Goal: Task Accomplishment & Management: Manage account settings

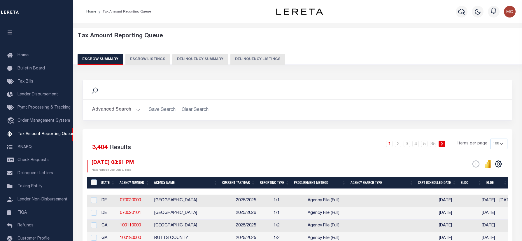
select select "100"
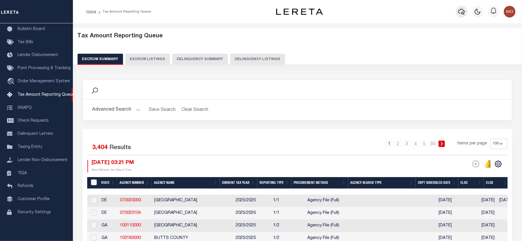
click at [464, 9] on icon "button" at bounding box center [461, 11] width 7 height 7
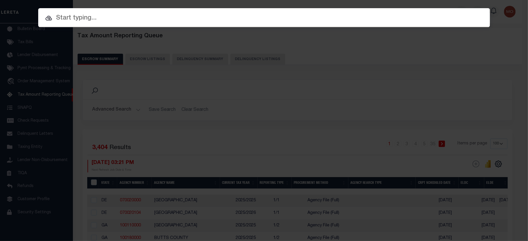
paste input "710078750"
click at [136, 19] on input "text" at bounding box center [264, 18] width 452 height 10
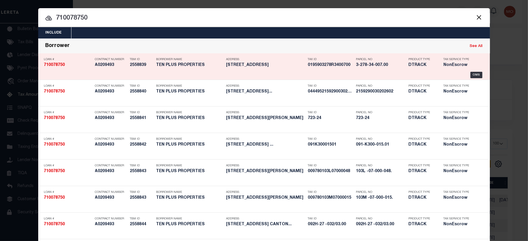
type input "710078750"
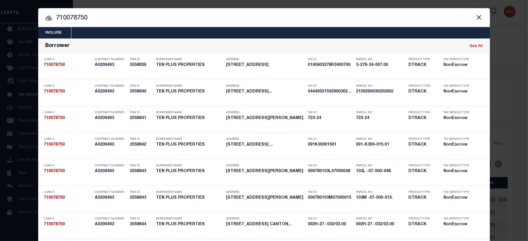
click at [90, 18] on input "710078750" at bounding box center [264, 18] width 452 height 10
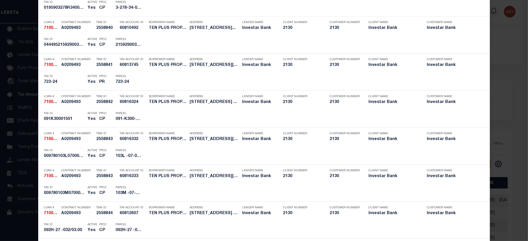
scroll to position [828, 0]
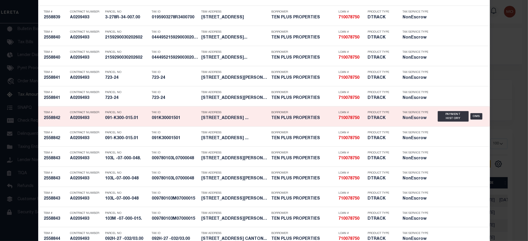
click at [197, 120] on div "TBM Address 70 FRONTAGE RD ROLLING FORK MS ..." at bounding box center [232, 116] width 70 height 17
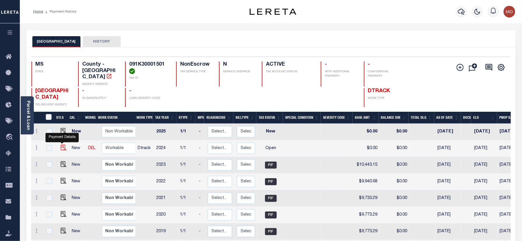
click at [61, 145] on img "" at bounding box center [64, 148] width 6 height 6
checkbox input "true"
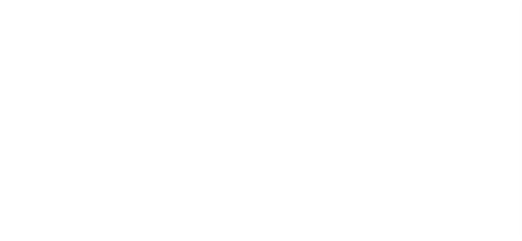
select select "OP2"
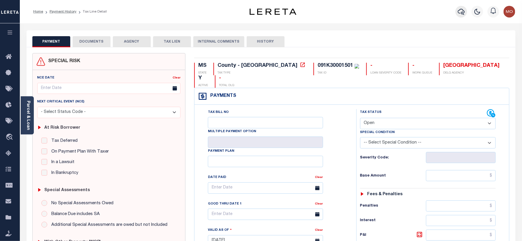
click at [460, 10] on icon "button" at bounding box center [461, 12] width 7 height 6
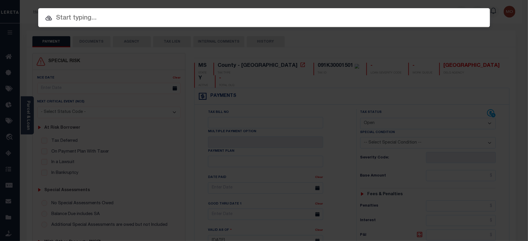
click at [138, 20] on input "text" at bounding box center [264, 18] width 452 height 10
paste input "942100020612"
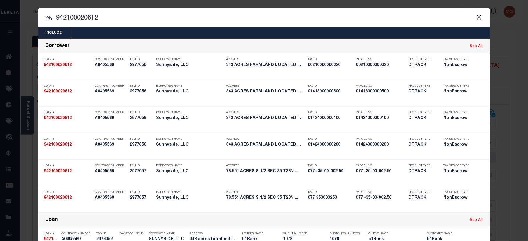
type input "942100020612"
click at [99, 20] on input "942100020612" at bounding box center [264, 18] width 452 height 10
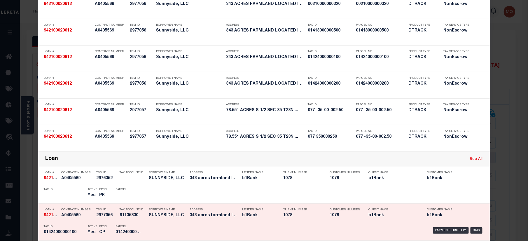
scroll to position [155, 0]
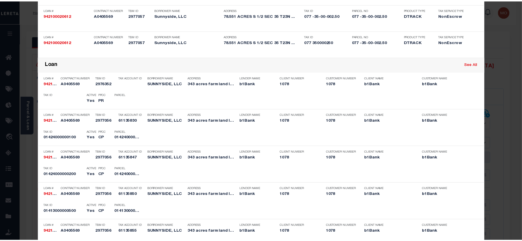
scroll to position [0, 0]
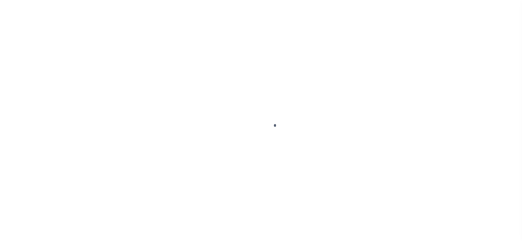
type input "942100020612"
type input "Sunnyside, LLC"
select select
select select "NonEscrow"
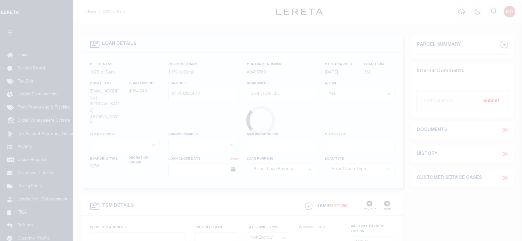
type input "343 acres farmland located in N 1/2 OF S, Schlater, MS 38952"
type input "01424000000100, 014240000"
select select
type input "Schlater MS 38952"
type input "MS"
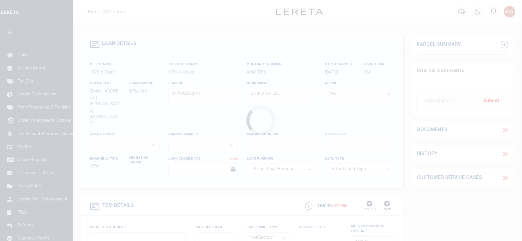
select select "Leflore"
select select "12456"
select select "3205"
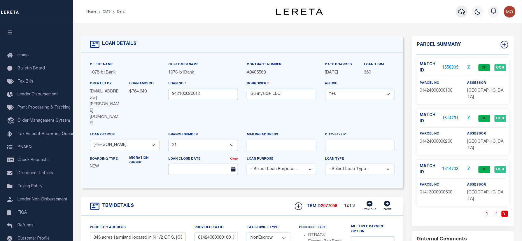
click at [463, 12] on icon "button" at bounding box center [461, 11] width 7 height 7
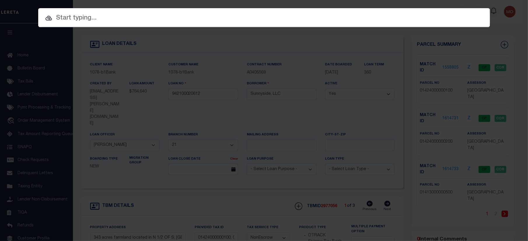
click at [105, 18] on input "text" at bounding box center [264, 18] width 452 height 10
paste input "F8IC-60"
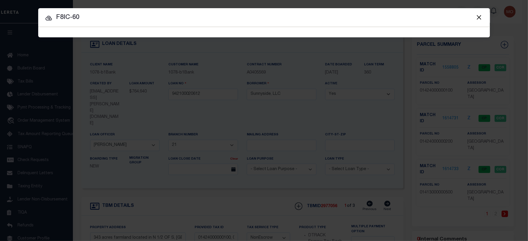
type input "F8IC-60"
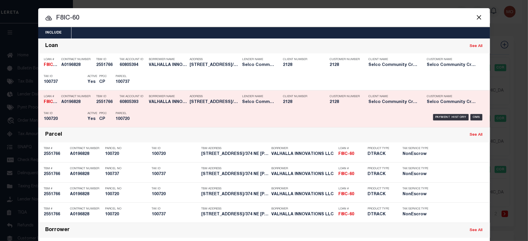
click at [91, 113] on p "Active" at bounding box center [93, 113] width 10 height 3
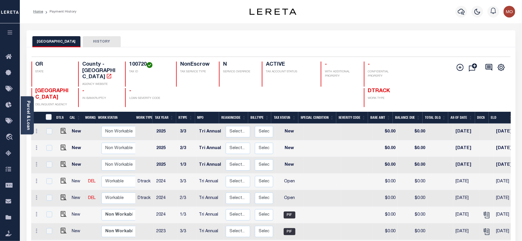
click at [140, 64] on h4 "100720" at bounding box center [149, 65] width 40 height 6
copy h4 "100720"
click at [483, 211] on icon "" at bounding box center [487, 215] width 8 height 8
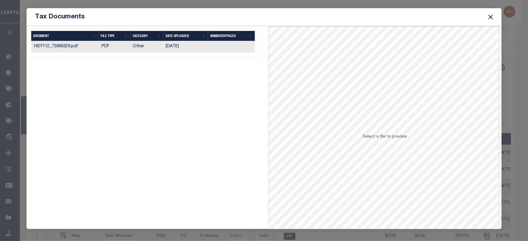
click at [160, 49] on td "Other" at bounding box center [146, 46] width 33 height 11
click at [490, 15] on button "Close" at bounding box center [491, 17] width 8 height 8
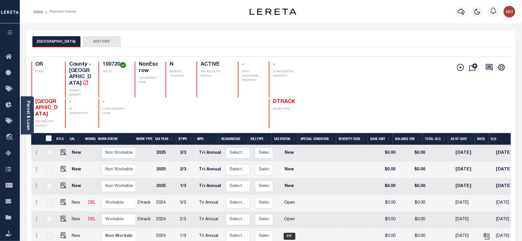
scroll to position [2, 0]
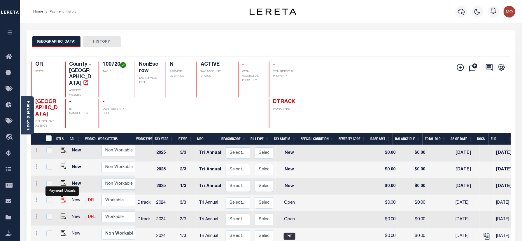
click at [61, 199] on img "" at bounding box center [64, 200] width 6 height 6
checkbox input "true"
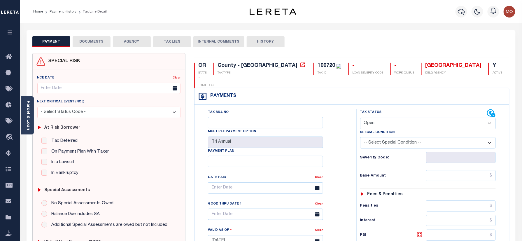
click at [317, 66] on div "100720" at bounding box center [325, 65] width 17 height 5
copy div "100720"
click at [374, 118] on select "- Select Status Code - Open Due/Unpaid Paid Incomplete No Tax Due Internal Refu…" at bounding box center [428, 123] width 136 height 11
select select "PYD"
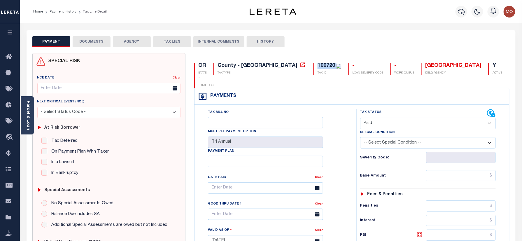
click at [360, 118] on select "- Select Status Code - Open Due/Unpaid Paid Incomplete No Tax Due Internal Refu…" at bounding box center [428, 123] width 136 height 11
type input "[DATE]"
click at [363, 152] on div "Severity Code:" at bounding box center [428, 157] width 136 height 11
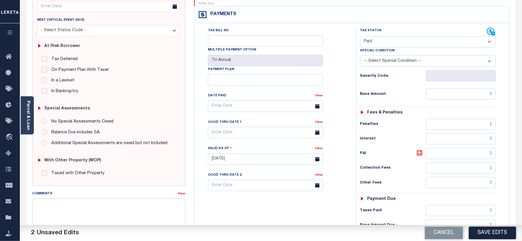
scroll to position [155, 0]
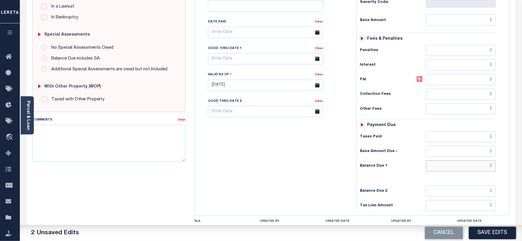
click at [448, 160] on input "text" at bounding box center [461, 165] width 70 height 11
type input "$0.00"
click at [367, 164] on h6 "Balance Due 1" at bounding box center [393, 166] width 66 height 5
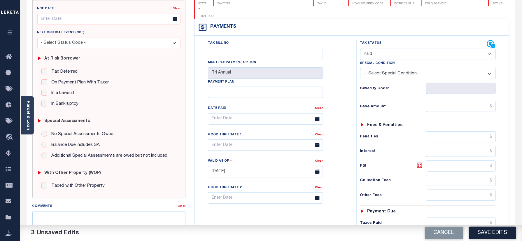
scroll to position [0, 0]
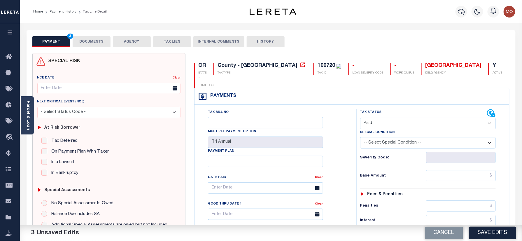
click at [100, 38] on button "DOCUMENTS" at bounding box center [92, 41] width 38 height 11
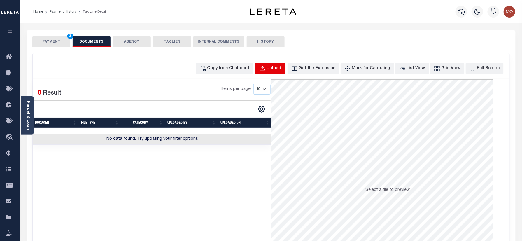
click at [277, 68] on button "Upload" at bounding box center [270, 68] width 30 height 11
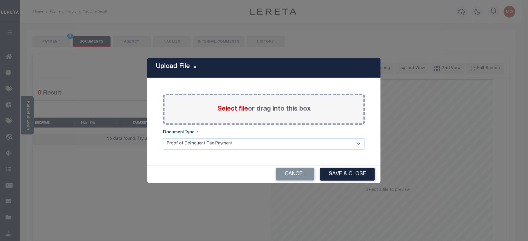
click at [223, 110] on span "Select file" at bounding box center [232, 109] width 31 height 6
click at [0, 0] on input "Select file or drag into this box" at bounding box center [0, 0] width 0 height 0
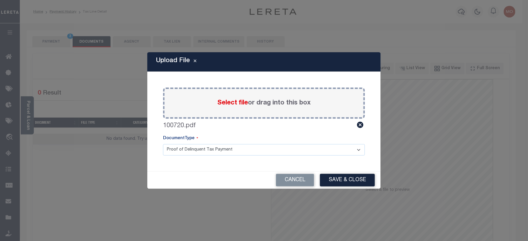
drag, startPoint x: 338, startPoint y: 174, endPoint x: 343, endPoint y: 197, distance: 23.6
click at [338, 173] on div "Cancel Save & Close" at bounding box center [263, 179] width 233 height 17
click at [336, 182] on button "Save & Close" at bounding box center [347, 180] width 55 height 13
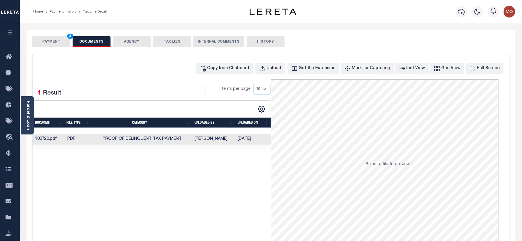
click at [55, 44] on button "PAYMENT 3" at bounding box center [51, 41] width 38 height 11
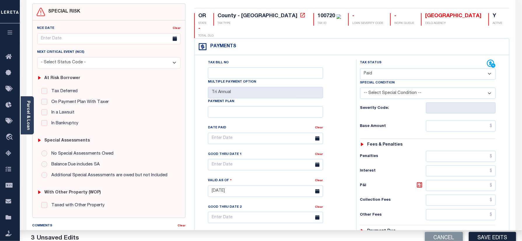
scroll to position [78, 0]
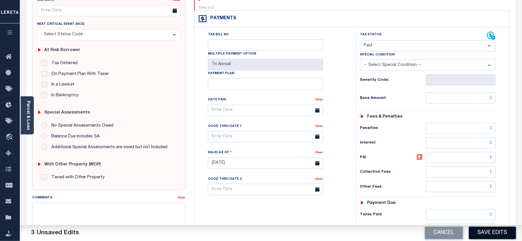
click at [485, 238] on button "Save Edits" at bounding box center [492, 233] width 47 height 13
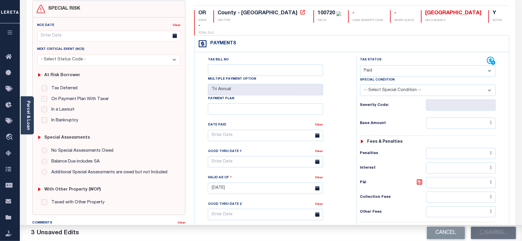
scroll to position [39, 0]
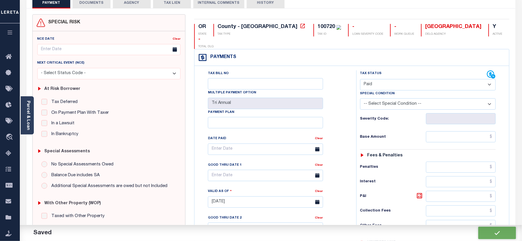
checkbox input "false"
type input "$0"
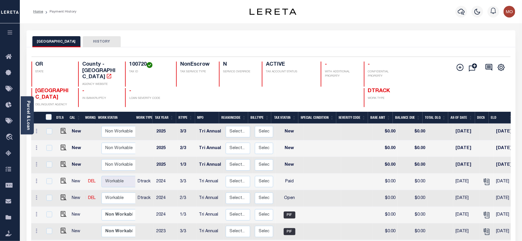
click at [321, 38] on div "DESCHUTES COUNTY HISTORY" at bounding box center [270, 41] width 477 height 11
click at [62, 194] on img "" at bounding box center [64, 197] width 6 height 6
checkbox input "true"
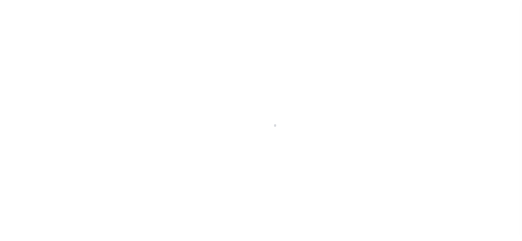
checkbox input "false"
type input "Tri Annual"
type input "[DATE]"
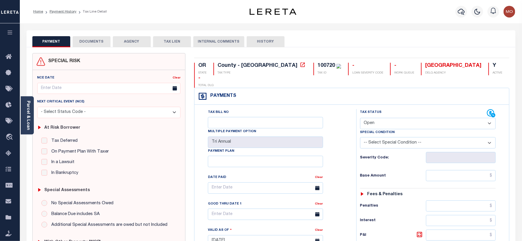
drag, startPoint x: 376, startPoint y: 113, endPoint x: 377, endPoint y: 116, distance: 3.0
click at [376, 118] on select "- Select Status Code - Open Due/Unpaid Paid Incomplete No Tax Due Internal Refu…" at bounding box center [428, 123] width 136 height 11
select select "PYD"
click at [360, 118] on select "- Select Status Code - Open Due/Unpaid Paid Incomplete No Tax Due Internal Refu…" at bounding box center [428, 123] width 136 height 11
type input "[DATE]"
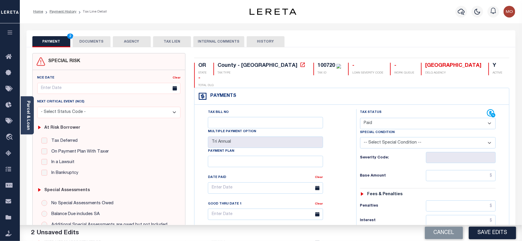
click at [362, 153] on div "Tax Status Status - Select Status Code -" at bounding box center [429, 237] width 147 height 257
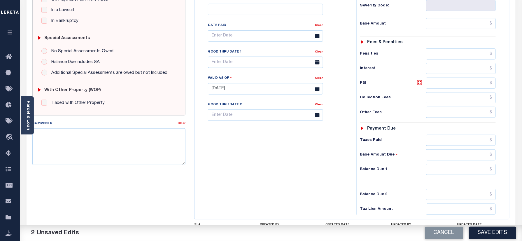
scroll to position [155, 0]
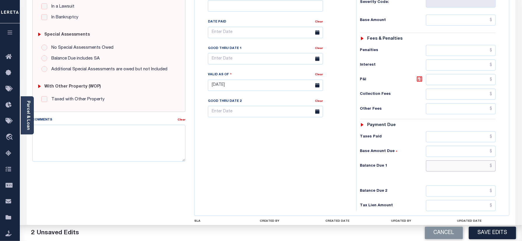
click at [444, 160] on input "text" at bounding box center [461, 165] width 70 height 11
type input "$0.00"
click at [136, 148] on textarea "Comments" at bounding box center [108, 143] width 153 height 37
paste textarea "Refer 2024 3/3 year for doc"
type textarea "Refer 2024 3/3 year for doc"
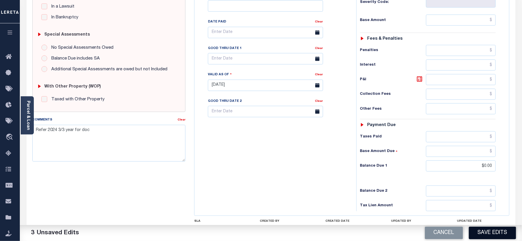
click at [486, 231] on button "Save Edits" at bounding box center [492, 233] width 47 height 13
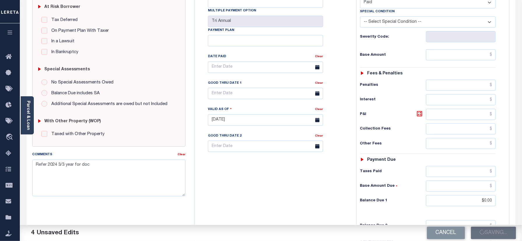
scroll to position [78, 0]
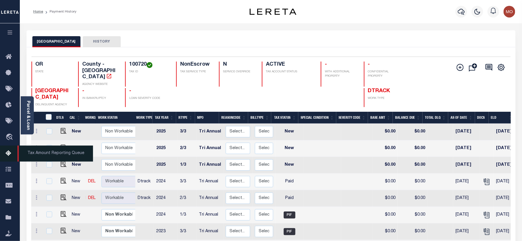
click at [6, 155] on icon at bounding box center [10, 153] width 9 height 7
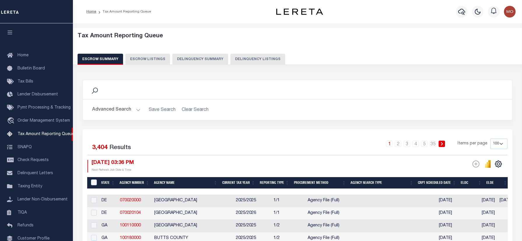
click at [240, 62] on button "Delinquency Listings" at bounding box center [257, 59] width 55 height 11
select select "NC"
select select "100"
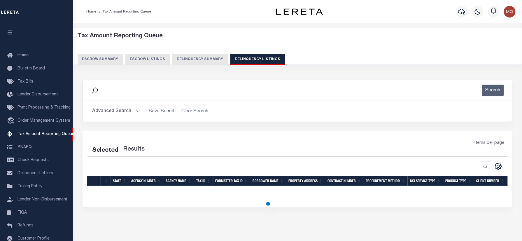
scroll to position [35, 0]
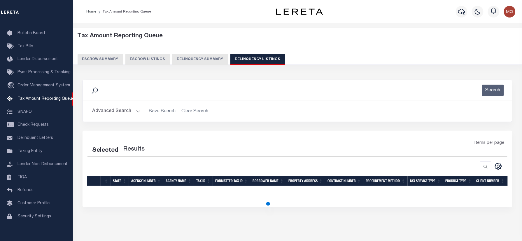
select select "100"
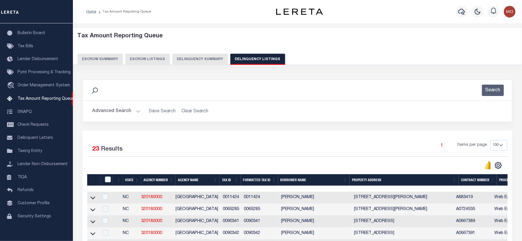
click at [114, 115] on button "Advanced Search" at bounding box center [116, 111] width 48 height 11
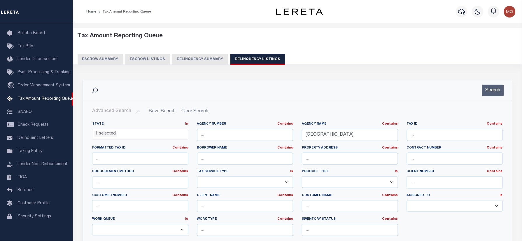
click at [107, 135] on li "1 selected" at bounding box center [105, 134] width 23 height 6
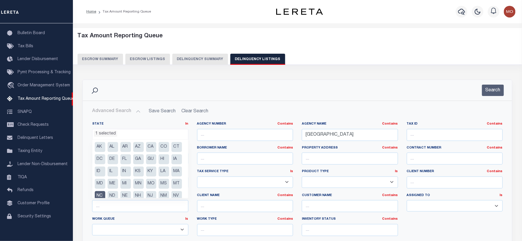
click at [105, 195] on li "NC" at bounding box center [100, 196] width 10 height 10
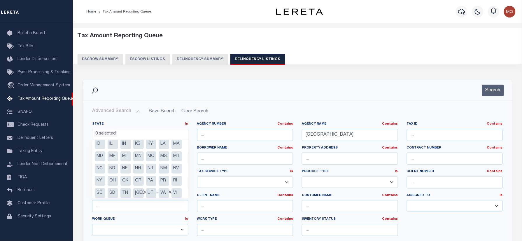
scroll to position [39, 0]
click at [133, 174] on li "OR" at bounding box center [138, 169] width 10 height 10
select select "OR"
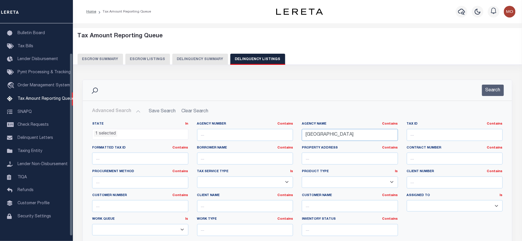
drag, startPoint x: 356, startPoint y: 137, endPoint x: 278, endPoint y: 144, distance: 78.7
click at [278, 144] on div "State In In AK AL AR AZ CA CO CT DC DE FL GA GU HI IA ID IL IN KS KY LA MA MD M…" at bounding box center [297, 181] width 419 height 119
paste input "DESCHUTES"
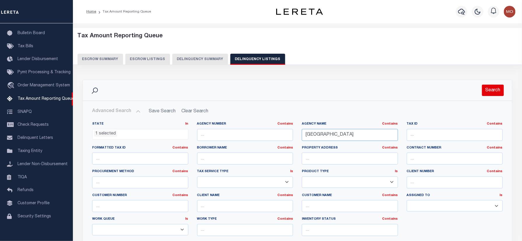
type input "[GEOGRAPHIC_DATA]"
click at [490, 91] on button "Search" at bounding box center [493, 90] width 22 height 11
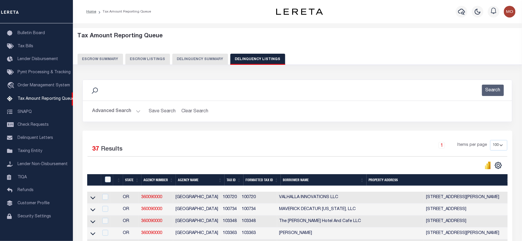
click at [145, 89] on div "Search" at bounding box center [297, 90] width 420 height 11
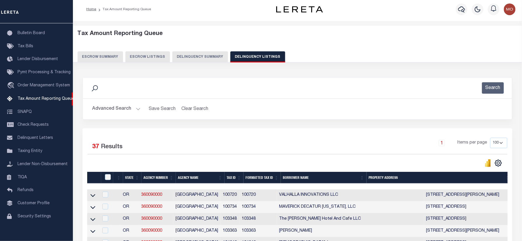
scroll to position [78, 0]
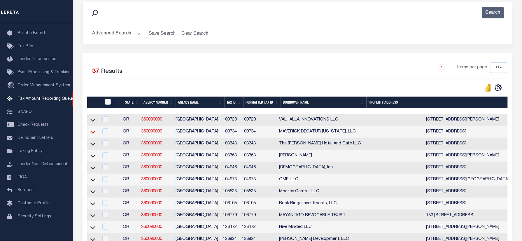
click at [92, 134] on icon at bounding box center [92, 132] width 5 height 3
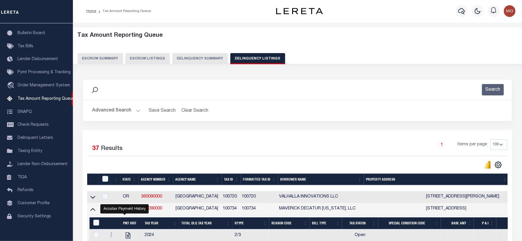
scroll to position [0, 0]
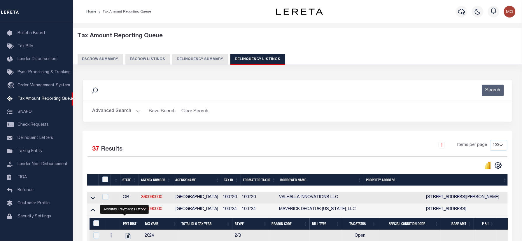
click at [122, 87] on div "Search" at bounding box center [297, 90] width 420 height 11
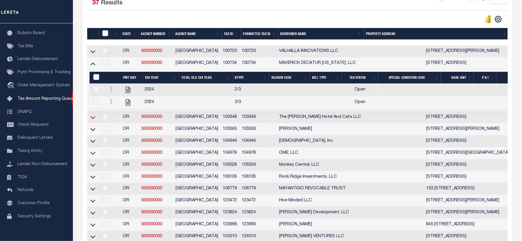
click at [93, 119] on icon at bounding box center [92, 117] width 5 height 3
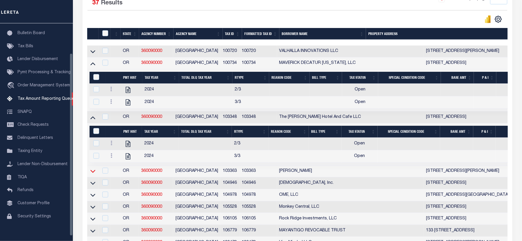
click at [92, 173] on icon at bounding box center [92, 171] width 5 height 3
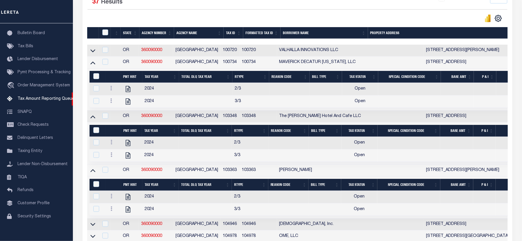
scroll to position [185, 0]
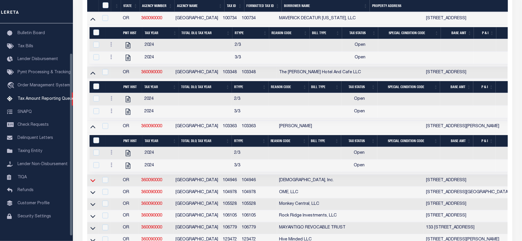
click at [91, 183] on icon at bounding box center [92, 180] width 5 height 6
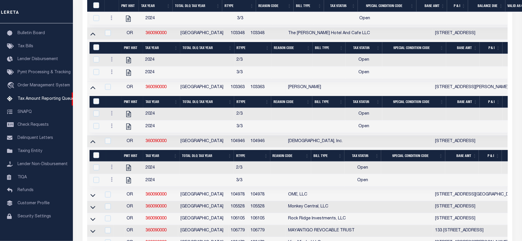
scroll to position [340, 0]
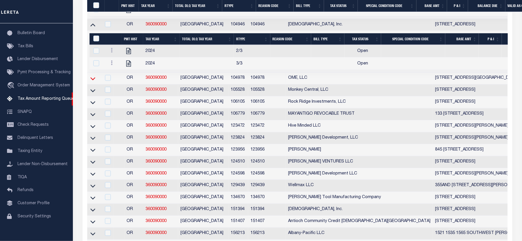
click at [95, 82] on icon at bounding box center [92, 79] width 5 height 6
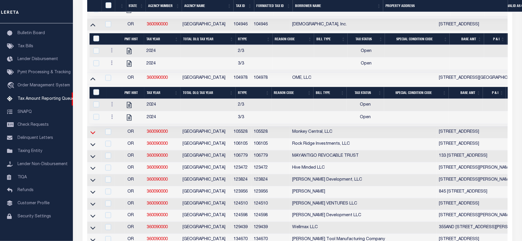
click at [94, 134] on icon at bounding box center [92, 132] width 5 height 3
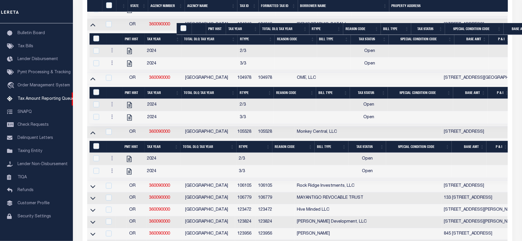
scroll to position [418, 0]
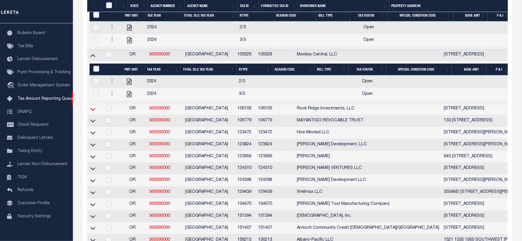
click at [92, 112] on icon at bounding box center [92, 109] width 5 height 6
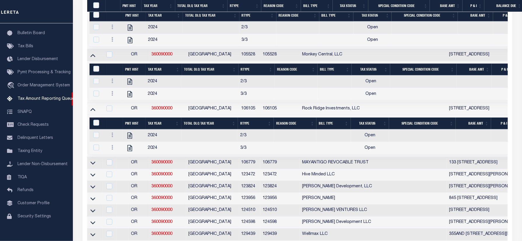
scroll to position [496, 0]
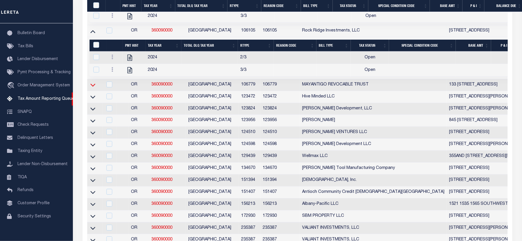
click at [92, 88] on icon at bounding box center [92, 85] width 5 height 6
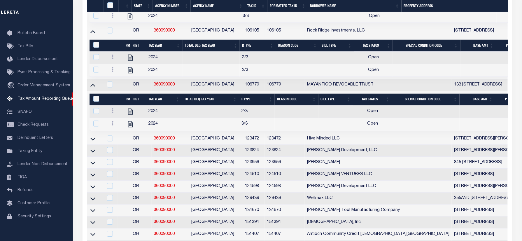
scroll to position [805, 0]
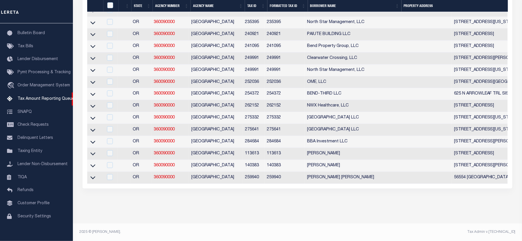
drag, startPoint x: 93, startPoint y: 151, endPoint x: 83, endPoint y: 193, distance: 43.3
click at [93, 152] on icon at bounding box center [92, 153] width 5 height 3
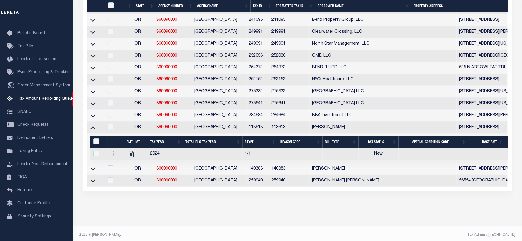
scroll to position [527, 0]
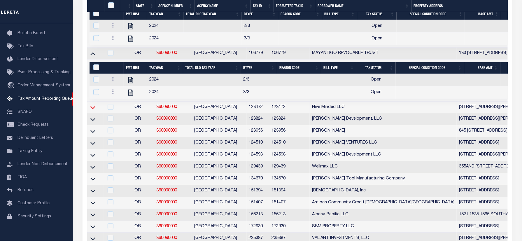
click at [91, 109] on icon at bounding box center [92, 107] width 5 height 3
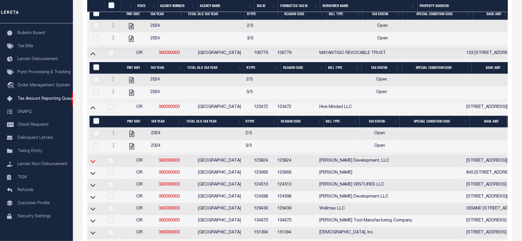
click at [93, 164] on icon at bounding box center [92, 161] width 5 height 6
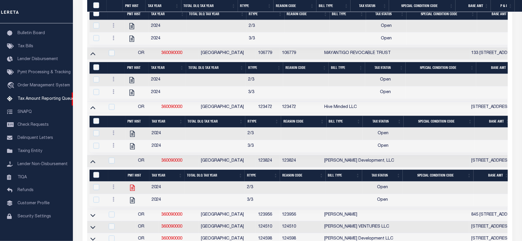
scroll to position [566, 0]
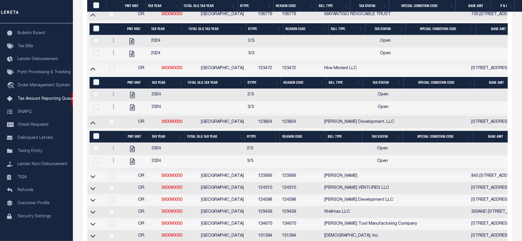
drag, startPoint x: 92, startPoint y: 192, endPoint x: 116, endPoint y: 177, distance: 27.5
click at [92, 179] on icon at bounding box center [92, 176] width 5 height 6
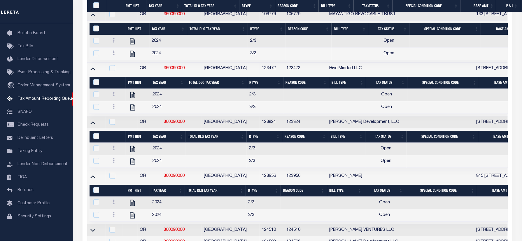
scroll to position [605, 0]
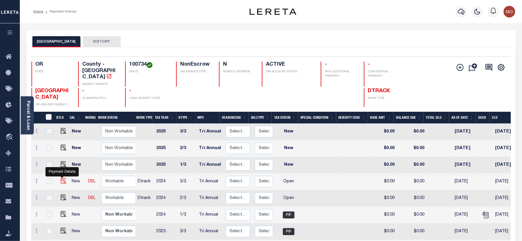
click at [62, 178] on img "" at bounding box center [64, 181] width 6 height 6
checkbox input "true"
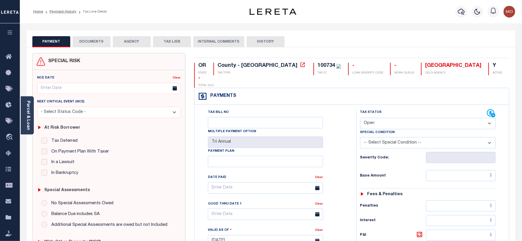
click at [317, 63] on div "100734" at bounding box center [329, 66] width 24 height 6
copy div "100734"
click at [371, 118] on select "- Select Status Code - Open Due/Unpaid Paid Incomplete No Tax Due Internal Refu…" at bounding box center [428, 123] width 136 height 11
select select "PYD"
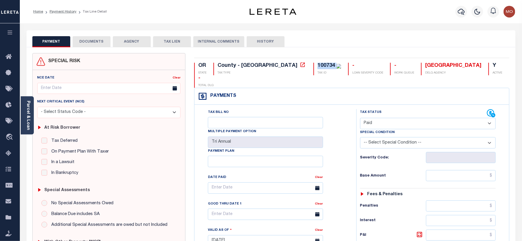
click at [360, 118] on select "- Select Status Code - Open Due/Unpaid Paid Incomplete No Tax Due Internal Refu…" at bounding box center [428, 123] width 136 height 11
type input "[DATE]"
click at [352, 151] on div "Tax Status Status" at bounding box center [430, 237] width 156 height 257
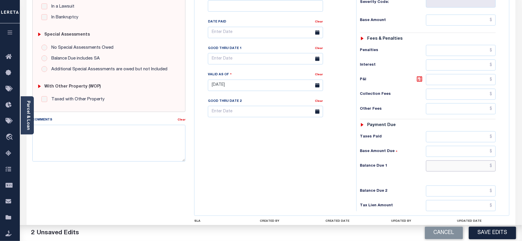
drag, startPoint x: 436, startPoint y: 153, endPoint x: 426, endPoint y: 153, distance: 10.5
click at [436, 160] on input "text" at bounding box center [461, 165] width 70 height 11
type input "$0.00"
drag, startPoint x: 282, startPoint y: 153, endPoint x: 292, endPoint y: 160, distance: 11.4
click at [284, 152] on div "Tax Bill No Multiple Payment Option Tri Annual Payment Plan Clear" at bounding box center [274, 82] width 156 height 257
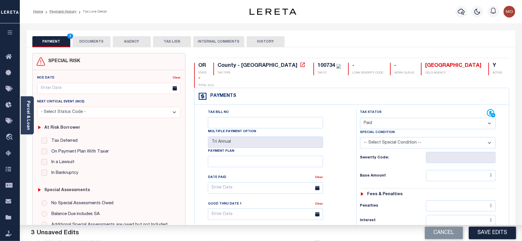
click at [95, 43] on button "DOCUMENTS" at bounding box center [92, 41] width 38 height 11
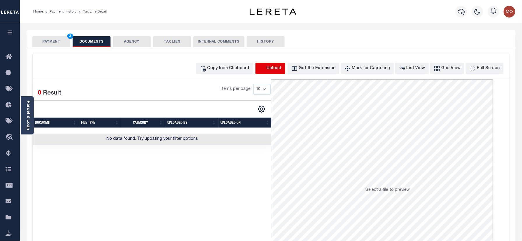
click at [266, 67] on icon "button" at bounding box center [262, 68] width 6 height 6
select select "POP"
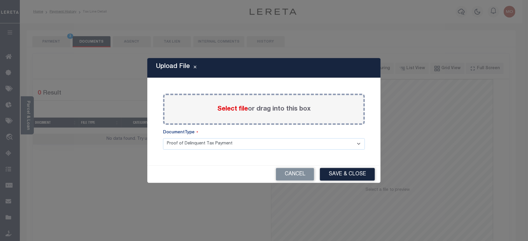
click at [229, 108] on span "Select file" at bounding box center [232, 109] width 31 height 6
click at [0, 0] on input "Select file or drag into this box" at bounding box center [0, 0] width 0 height 0
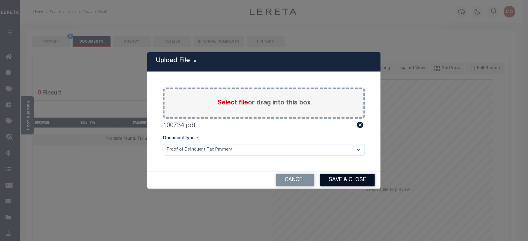
click at [342, 182] on button "Save & Close" at bounding box center [347, 180] width 55 height 13
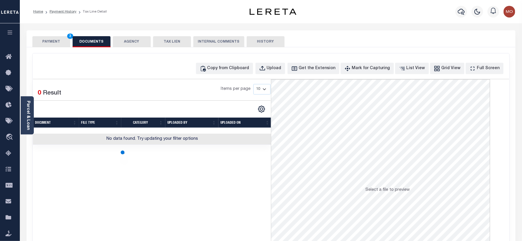
click at [51, 41] on button "PAYMENT 3" at bounding box center [51, 41] width 38 height 11
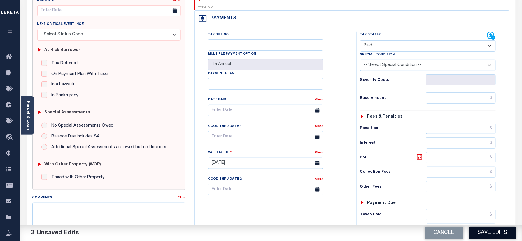
click at [484, 231] on button "Save Edits" at bounding box center [492, 233] width 47 height 13
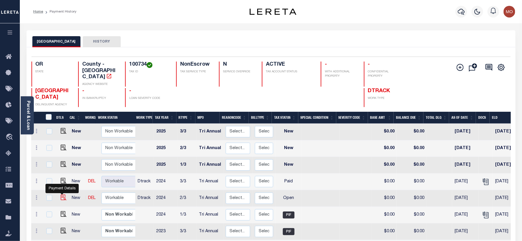
click at [61, 194] on img "" at bounding box center [64, 197] width 6 height 6
checkbox input "true"
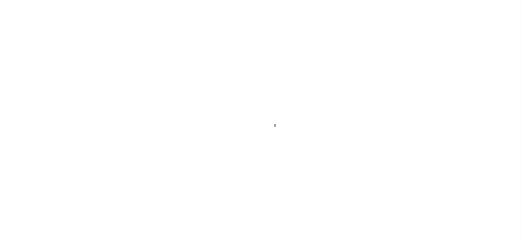
checkbox input "false"
type input "Tri Annual"
type input "[DATE]"
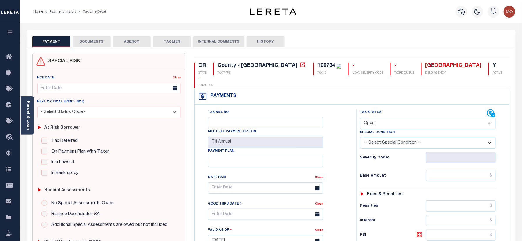
click at [378, 118] on select "- Select Status Code - Open Due/Unpaid Paid Incomplete No Tax Due Internal Refu…" at bounding box center [428, 123] width 136 height 11
select select "PYD"
click at [360, 118] on select "- Select Status Code - Open Due/Unpaid Paid Incomplete No Tax Due Internal Refu…" at bounding box center [428, 123] width 136 height 11
type input "[DATE]"
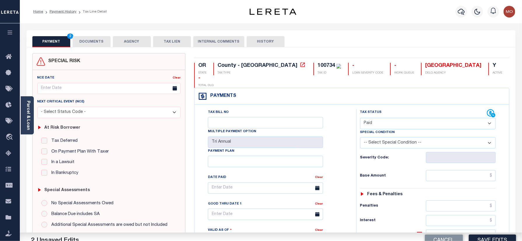
click at [342, 149] on div "Tax Bill No Multiple Payment Option Tri Annual Payment Plan Clear Clear Valid a…" at bounding box center [273, 191] width 147 height 164
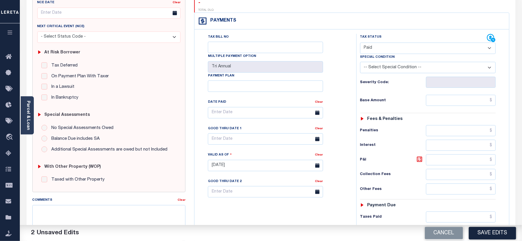
scroll to position [117, 0]
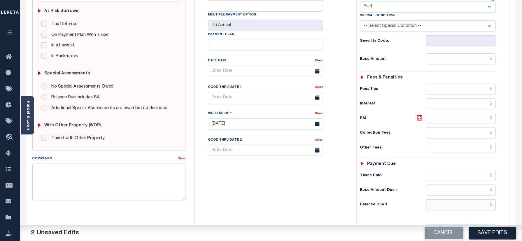
click at [438, 199] on input "text" at bounding box center [461, 204] width 70 height 11
type input "$0.00"
drag, startPoint x: 115, startPoint y: 179, endPoint x: 120, endPoint y: 187, distance: 8.9
click at [115, 179] on textarea "Comments" at bounding box center [108, 182] width 153 height 37
paste textarea "Refer 2024 3/3 year for doc"
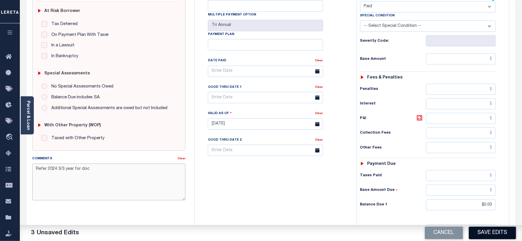
type textarea "Refer 2024 3/3 year for doc"
click at [489, 236] on button "Save Edits" at bounding box center [492, 233] width 47 height 13
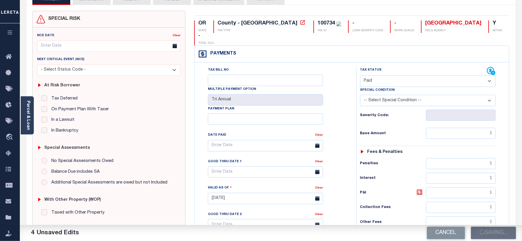
scroll to position [0, 0]
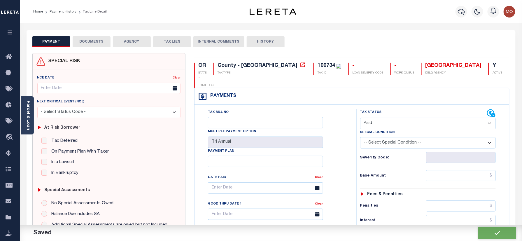
checkbox input "false"
type input "$0"
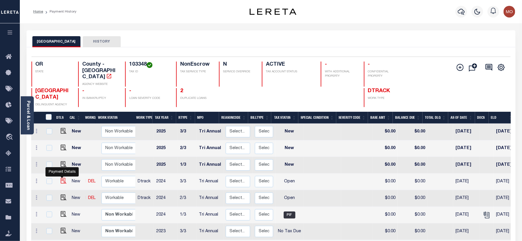
click at [62, 178] on img "" at bounding box center [64, 181] width 6 height 6
checkbox input "true"
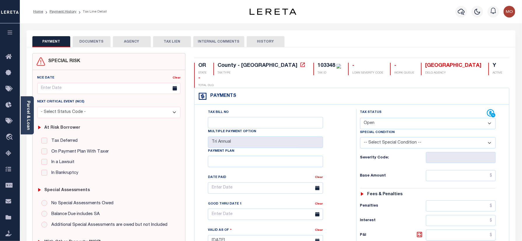
click at [271, 62] on div "OR STATE County - OR TAX TYPE 103348 TAX ID - LOAN SEVERITY CODE - WORK QUEUE D…" at bounding box center [352, 240] width 324 height 374
copy div "103348"
click at [388, 118] on select "- Select Status Code - Open Due/Unpaid Paid Incomplete No Tax Due Internal Refu…" at bounding box center [428, 123] width 136 height 11
select select "PYD"
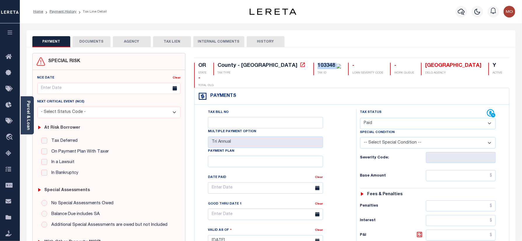
click at [360, 118] on select "- Select Status Code - Open Due/Unpaid Paid Incomplete No Tax Due Internal Refu…" at bounding box center [428, 123] width 136 height 11
type input "[DATE]"
click at [350, 150] on div "Tax Bill No Multiple Payment Option Tri Annual Payment Plan Clear" at bounding box center [274, 237] width 156 height 257
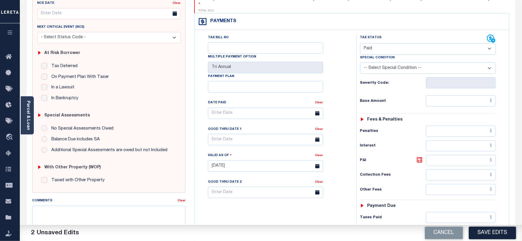
scroll to position [117, 0]
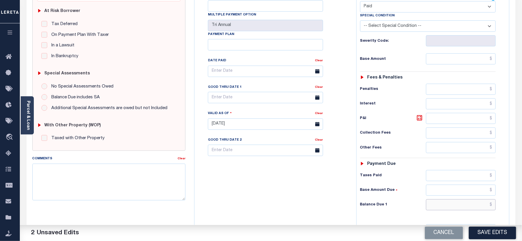
click at [438, 200] on input "text" at bounding box center [461, 204] width 70 height 11
type input "$0.00"
click at [296, 181] on div "Tax Bill No Multiple Payment Option Tri Annual Payment Plan Clear" at bounding box center [274, 120] width 156 height 257
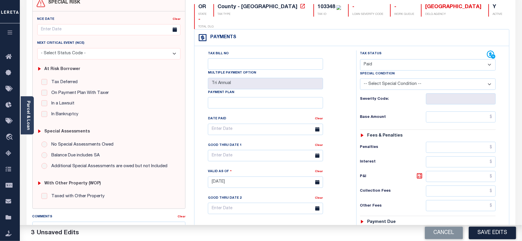
scroll to position [0, 0]
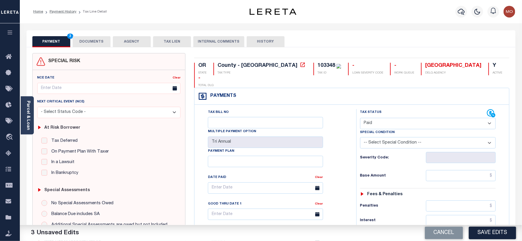
click at [80, 38] on button "DOCUMENTS" at bounding box center [92, 41] width 38 height 11
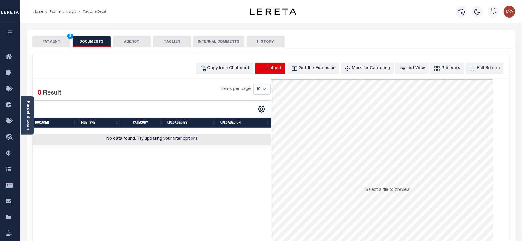
click at [266, 68] on icon "button" at bounding box center [262, 68] width 6 height 6
select select "POP"
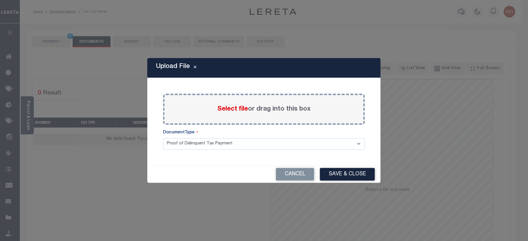
click at [234, 111] on span "Select file" at bounding box center [232, 109] width 31 height 6
click at [0, 0] on input "Select file or drag into this box" at bounding box center [0, 0] width 0 height 0
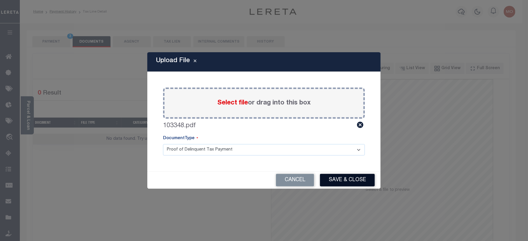
click at [343, 175] on button "Save & Close" at bounding box center [347, 180] width 55 height 13
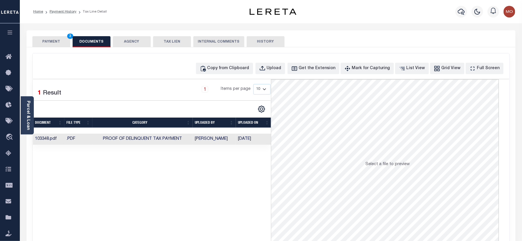
click at [55, 41] on button "PAYMENT 3" at bounding box center [51, 41] width 38 height 11
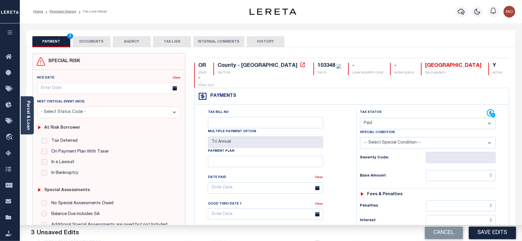
scroll to position [117, 0]
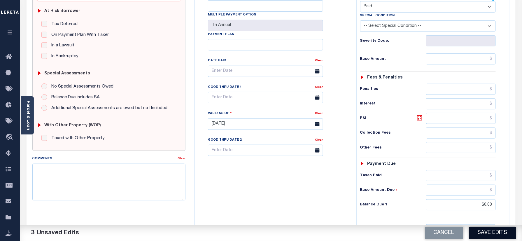
click at [483, 233] on button "Save Edits" at bounding box center [492, 233] width 47 height 13
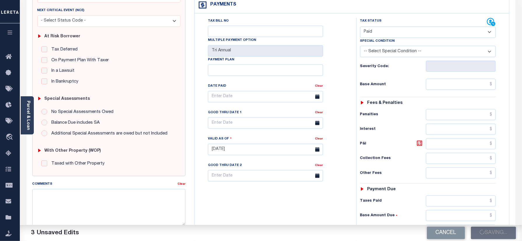
scroll to position [78, 0]
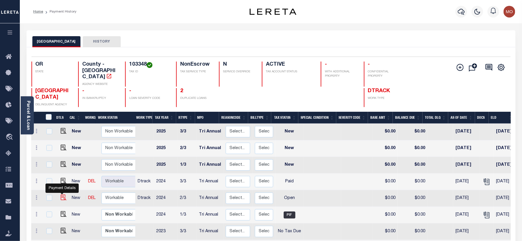
click at [61, 194] on img "" at bounding box center [64, 197] width 6 height 6
checkbox input "true"
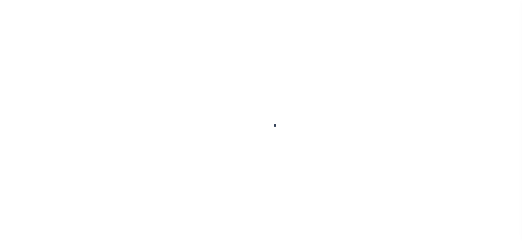
checkbox input "false"
type input "Tri Annual"
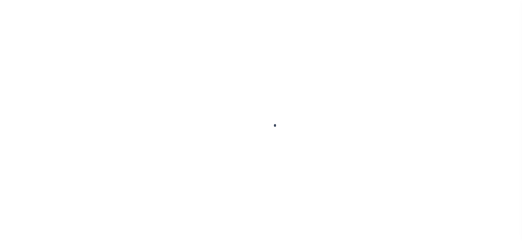
type input "[DATE]"
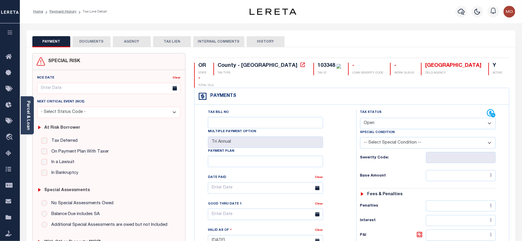
drag, startPoint x: 384, startPoint y: 110, endPoint x: 385, endPoint y: 117, distance: 6.7
click at [384, 118] on select "- Select Status Code - Open Due/Unpaid Paid Incomplete No Tax Due Internal Refu…" at bounding box center [428, 123] width 136 height 11
select select "PYD"
click at [360, 118] on select "- Select Status Code - Open Due/Unpaid Paid Incomplete No Tax Due Internal Refu…" at bounding box center [428, 123] width 136 height 11
type input "09/11/2025"
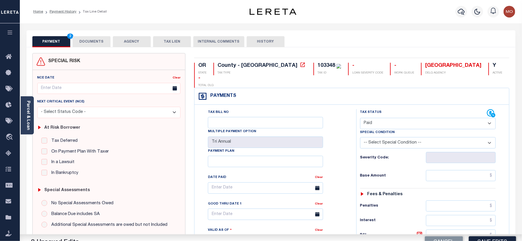
click at [335, 146] on div "Tax Bill No Multiple Payment Option Tri Annual Payment Plan Clear Clear Valid a…" at bounding box center [273, 191] width 147 height 164
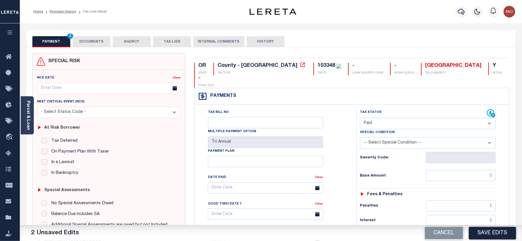
scroll to position [155, 0]
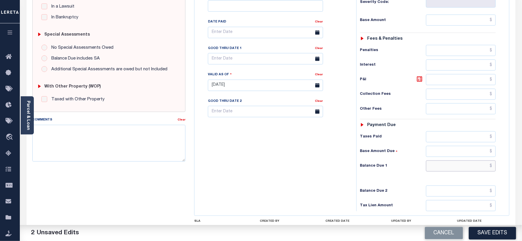
click at [449, 160] on input "text" at bounding box center [461, 165] width 70 height 11
type input "$0.00"
click at [96, 138] on textarea "Comments" at bounding box center [108, 143] width 153 height 37
paste textarea "Refer 2024 3/3 year for doc"
type textarea "Refer 2024 3/3 year for doc"
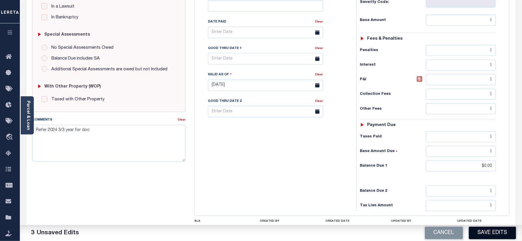
click at [482, 233] on button "Save Edits" at bounding box center [492, 233] width 47 height 13
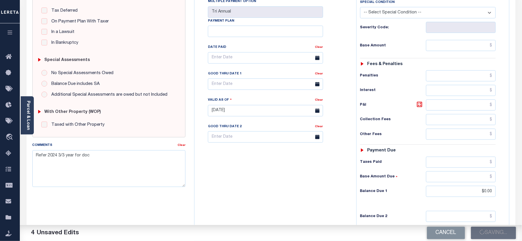
scroll to position [117, 0]
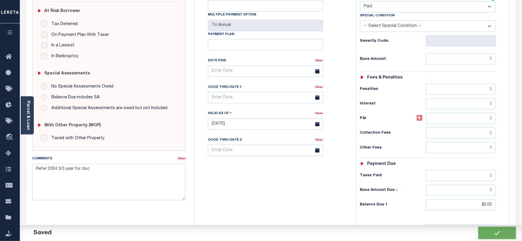
checkbox input "false"
type input "$0"
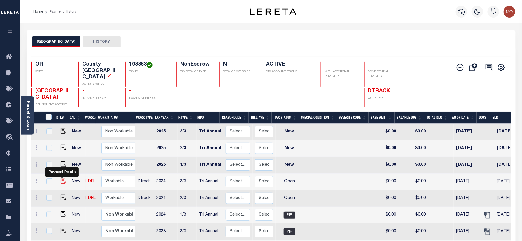
click at [62, 178] on img "" at bounding box center [64, 181] width 6 height 6
checkbox input "true"
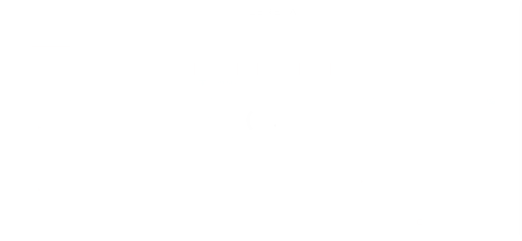
select select "OP2"
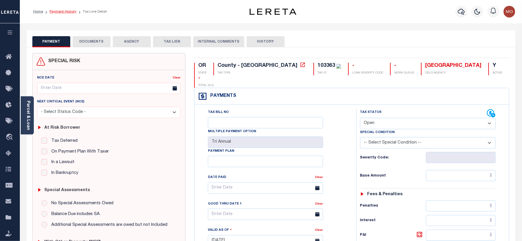
click at [69, 13] on link "Payment History" at bounding box center [63, 11] width 27 height 3
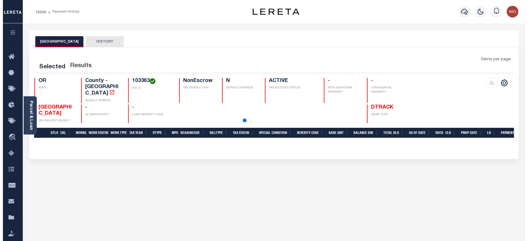
scroll to position [78, 0]
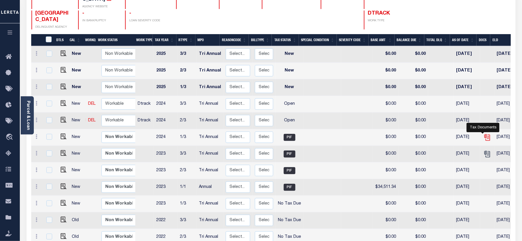
click at [483, 134] on icon "" at bounding box center [487, 138] width 8 height 8
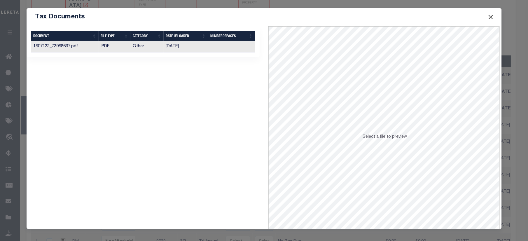
click at [178, 46] on td "02/06/2025" at bounding box center [186, 46] width 45 height 11
click at [492, 13] on button "Close" at bounding box center [491, 17] width 8 height 8
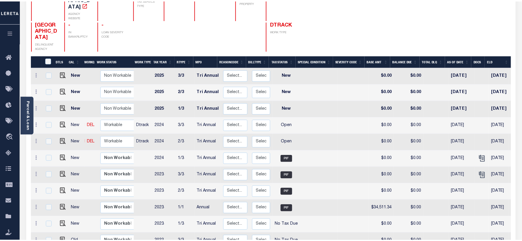
scroll to position [0, 0]
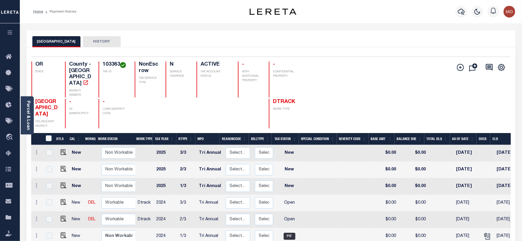
click at [103, 62] on h4 "103363" at bounding box center [115, 65] width 25 height 6
copy h4 "103363"
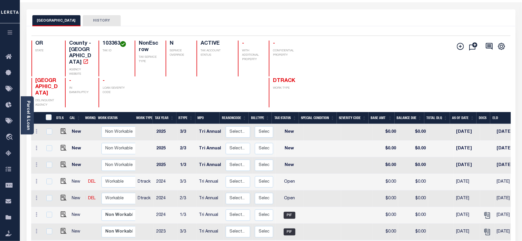
scroll to position [39, 0]
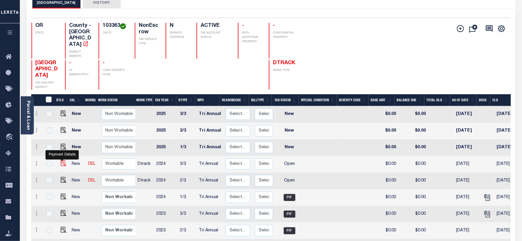
click at [61, 164] on img "" at bounding box center [64, 163] width 6 height 6
checkbox input "true"
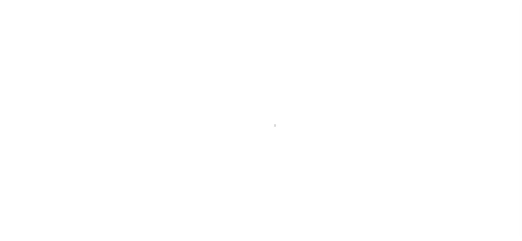
checkbox input "false"
type input "Tri Annual"
type input "[DATE]"
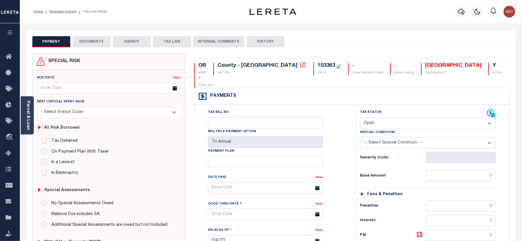
drag, startPoint x: 382, startPoint y: 112, endPoint x: 380, endPoint y: 117, distance: 4.7
click at [382, 118] on select "- Select Status Code - Open Due/Unpaid Paid Incomplete No Tax Due Internal Refu…" at bounding box center [428, 123] width 136 height 11
select select "PYD"
click at [360, 118] on select "- Select Status Code - Open Due/Unpaid Paid Incomplete No Tax Due Internal Refu…" at bounding box center [428, 123] width 136 height 11
type input "[DATE]"
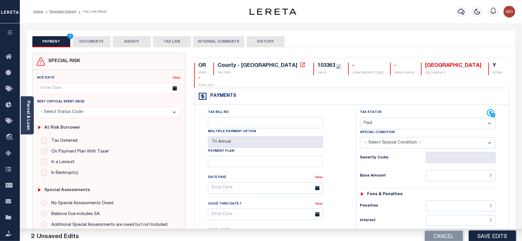
click at [352, 147] on div "Tax Status Status" at bounding box center [430, 237] width 156 height 257
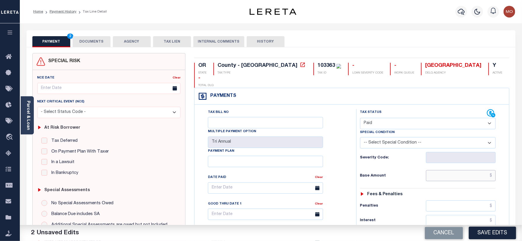
click at [442, 170] on input "text" at bounding box center [461, 175] width 70 height 11
paste input "12,409.72"
type input "$12,409.72"
click at [354, 164] on div "Tax Status Status" at bounding box center [430, 237] width 156 height 257
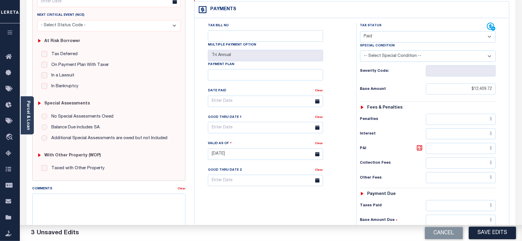
scroll to position [155, 0]
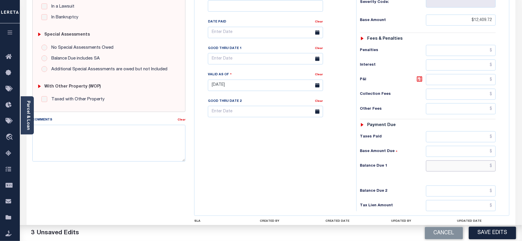
click at [450, 160] on input "text" at bounding box center [461, 165] width 70 height 11
type input "$0.00"
drag, startPoint x: 312, startPoint y: 161, endPoint x: 312, endPoint y: 168, distance: 6.4
click at [312, 161] on div "Tax Bill No Multiple Payment Option Tri Annual Payment Plan Clear" at bounding box center [274, 82] width 156 height 257
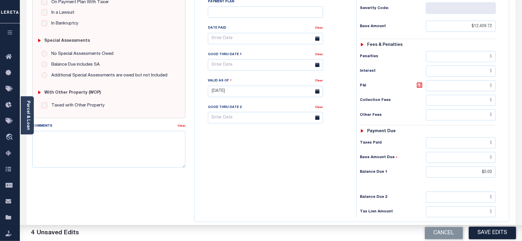
scroll to position [0, 0]
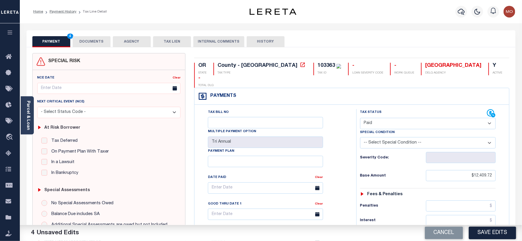
click at [317, 64] on div "103363" at bounding box center [325, 65] width 17 height 5
copy div "103363"
click at [87, 40] on button "DOCUMENTS" at bounding box center [92, 41] width 38 height 11
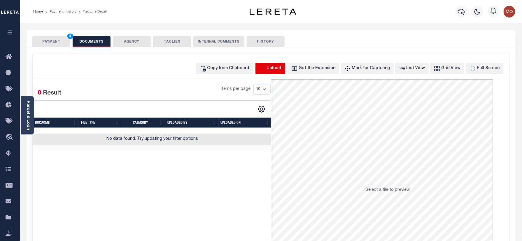
click at [266, 66] on icon "button" at bounding box center [262, 68] width 6 height 6
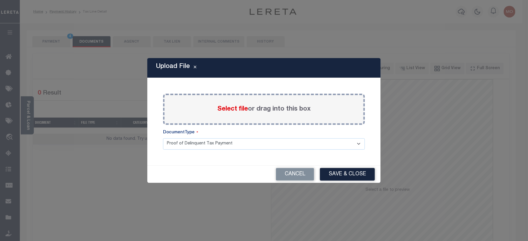
click at [221, 113] on label "Select file or drag into this box" at bounding box center [263, 109] width 93 height 10
click at [0, 0] on input "Select file or drag into this box" at bounding box center [0, 0] width 0 height 0
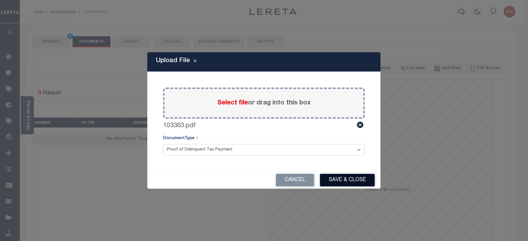
click at [329, 175] on button "Save & Close" at bounding box center [347, 180] width 55 height 13
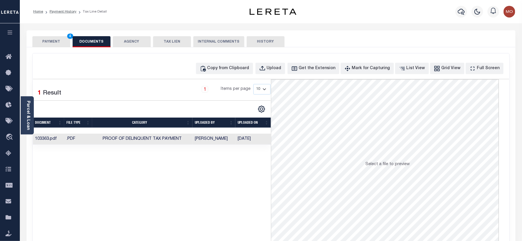
click at [50, 41] on button "PAYMENT 4" at bounding box center [51, 41] width 38 height 11
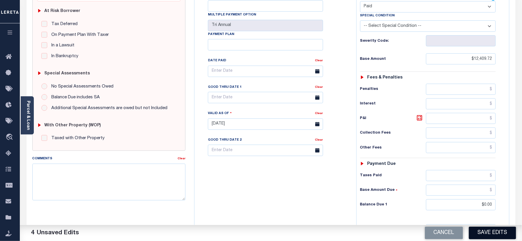
click at [498, 229] on button "Save Edits" at bounding box center [492, 233] width 47 height 13
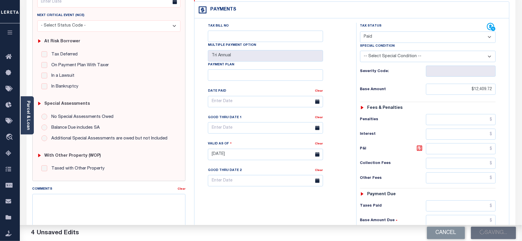
scroll to position [39, 0]
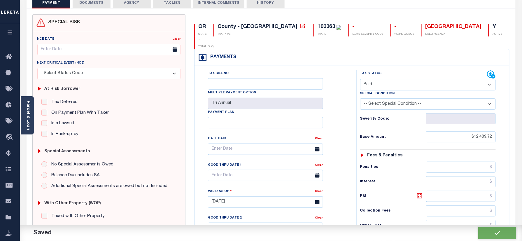
checkbox input "false"
type input "$12,409.72"
type input "$0"
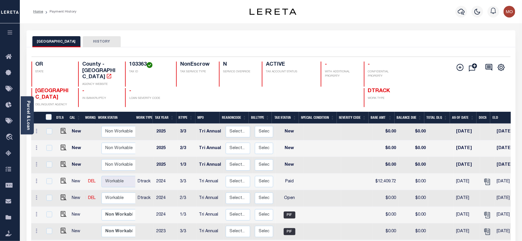
scroll to position [39, 0]
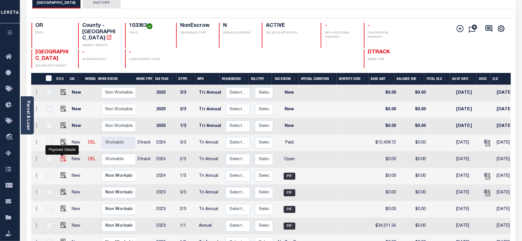
click at [63, 156] on img "" at bounding box center [64, 159] width 6 height 6
checkbox input "true"
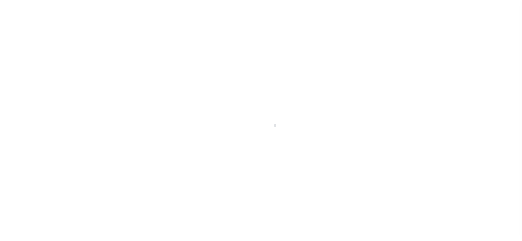
checkbox input "false"
type input "Tri Annual"
type input "[DATE]"
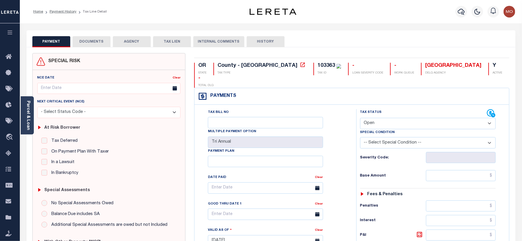
click at [343, 34] on div "PAYMENT DOCUMENTS AGENCY DELINQUENT PAYEE TAX LIEN" at bounding box center [271, 38] width 489 height 17
click at [386, 118] on select "- Select Status Code - Open Due/Unpaid Paid Incomplete No Tax Due Internal Refu…" at bounding box center [428, 123] width 136 height 11
select select "PYD"
click at [360, 118] on select "- Select Status Code - Open Due/Unpaid Paid Incomplete No Tax Due Internal Refu…" at bounding box center [428, 123] width 136 height 11
type input "[DATE]"
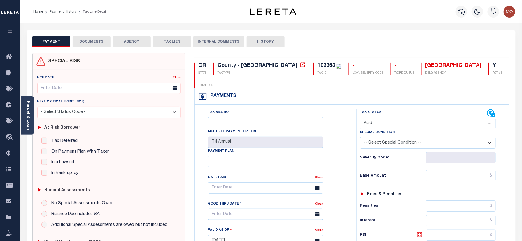
click at [341, 150] on div "Tax Bill No Multiple Payment Option Tri Annual Payment Plan Clear Clear Valid a…" at bounding box center [273, 191] width 147 height 164
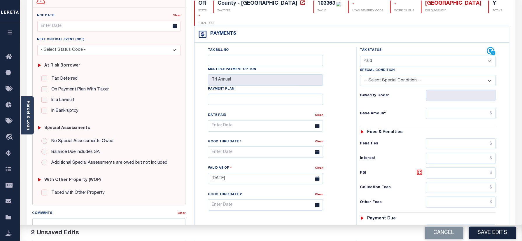
scroll to position [117, 0]
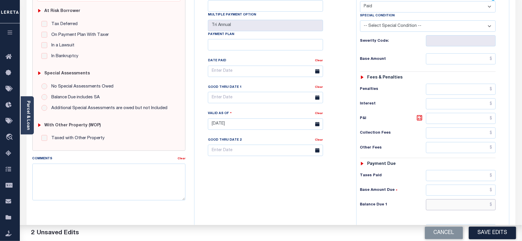
click at [443, 200] on input "text" at bounding box center [461, 204] width 70 height 11
type input "$0.00"
click at [80, 179] on textarea "Comments" at bounding box center [108, 182] width 153 height 37
paste textarea "Refer 2024 3/3 year for doc"
type textarea "Refer 2024 3/3 year for doc"
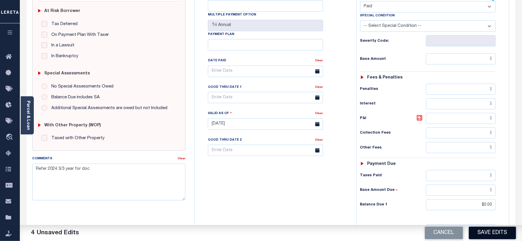
click at [484, 230] on button "Save Edits" at bounding box center [492, 233] width 47 height 13
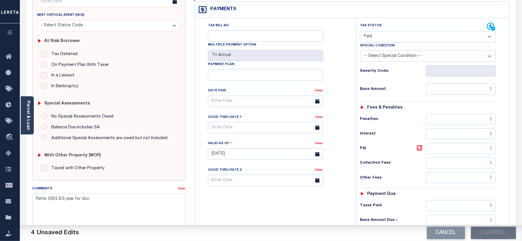
scroll to position [39, 0]
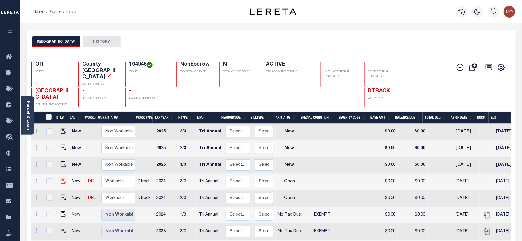
click at [61, 178] on img at bounding box center [64, 181] width 6 height 6
checkbox input "true"
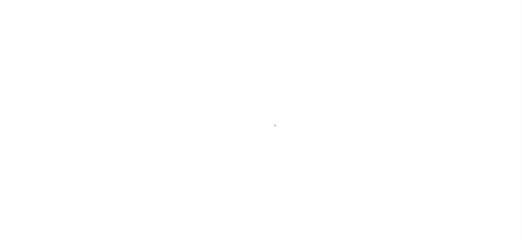
checkbox input "false"
type input "Tri Annual"
type input "[DATE]"
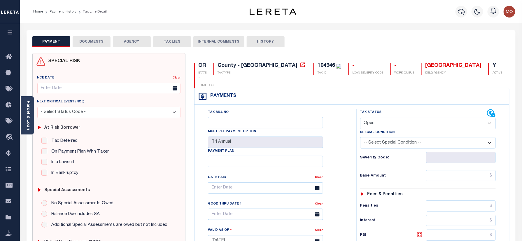
click at [317, 63] on div "104946" at bounding box center [325, 65] width 17 height 5
copy div "104946"
click at [389, 118] on select "- Select Status Code - Open Due/Unpaid Paid Incomplete No Tax Due Internal Refu…" at bounding box center [428, 123] width 136 height 11
select select "NTX"
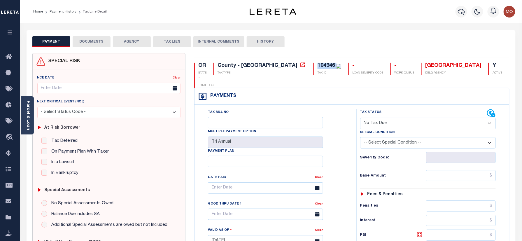
click at [360, 118] on select "- Select Status Code - Open Due/Unpaid Paid Incomplete No Tax Due Internal Refu…" at bounding box center [428, 123] width 136 height 11
type input "[DATE]"
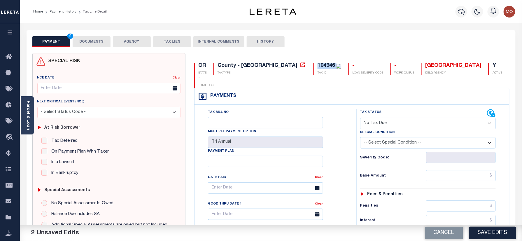
click at [380, 137] on select "-- Select Special Condition -- 3RD PARTY TAX LIEN AGENCY TAX LIEN (A.K.A Inside…" at bounding box center [428, 142] width 136 height 11
select select "5"
click at [360, 137] on select "-- Select Special Condition -- 3RD PARTY TAX LIEN AGENCY TAX LIEN (A.K.A Inside…" at bounding box center [428, 142] width 136 height 11
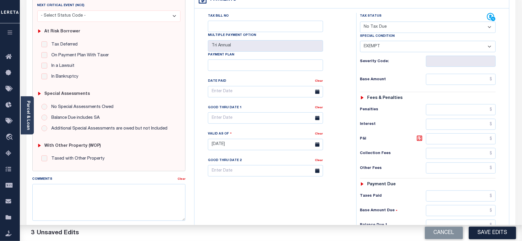
scroll to position [155, 0]
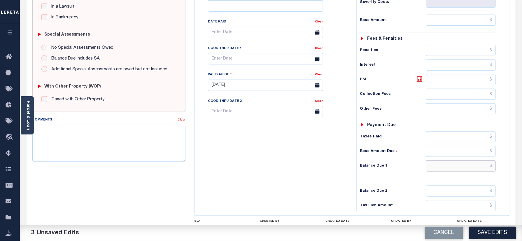
click at [443, 160] on input "text" at bounding box center [461, 165] width 70 height 11
type input "$0.00"
click at [283, 147] on div "Tax Bill No Multiple Payment Option Tri Annual Payment Plan Clear" at bounding box center [274, 82] width 156 height 257
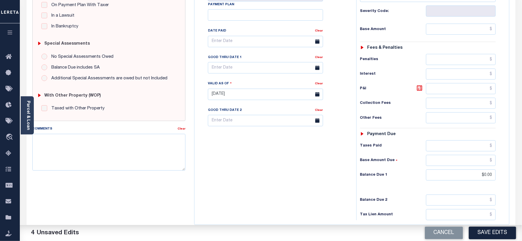
scroll to position [0, 0]
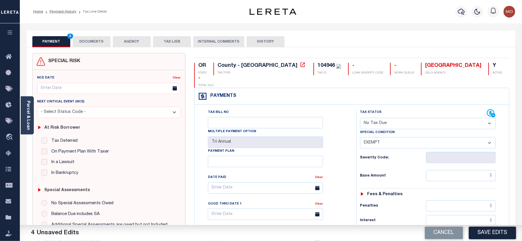
click at [81, 43] on button "DOCUMENTS" at bounding box center [92, 41] width 38 height 11
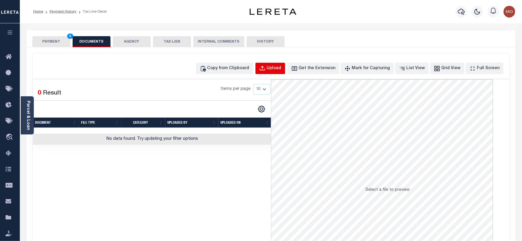
click at [282, 72] on button "Upload" at bounding box center [270, 68] width 30 height 11
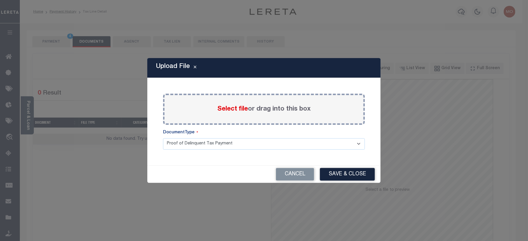
click at [233, 106] on span "Select file" at bounding box center [232, 109] width 31 height 6
click at [0, 0] on input "Select file or drag into this box" at bounding box center [0, 0] width 0 height 0
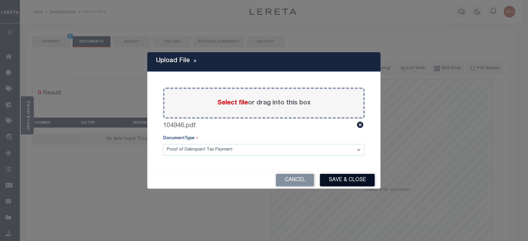
click at [335, 175] on button "Save & Close" at bounding box center [347, 180] width 55 height 13
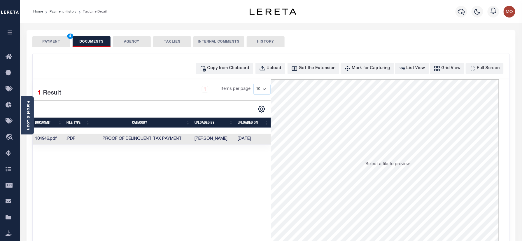
click at [46, 42] on button "PAYMENT 4" at bounding box center [51, 41] width 38 height 11
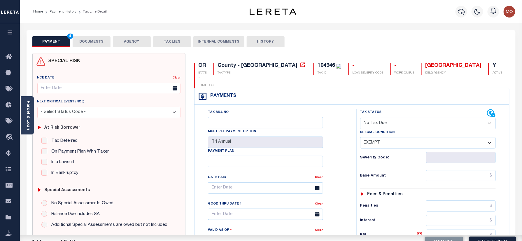
scroll to position [155, 0]
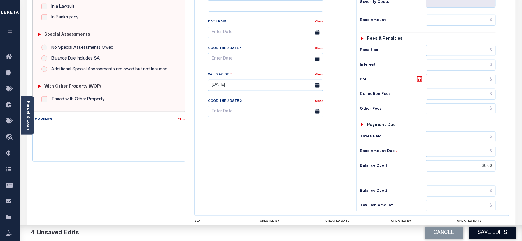
click at [487, 235] on button "Save Edits" at bounding box center [492, 233] width 47 height 13
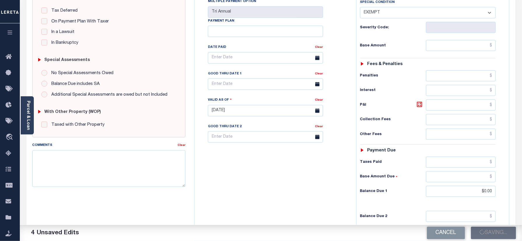
scroll to position [117, 0]
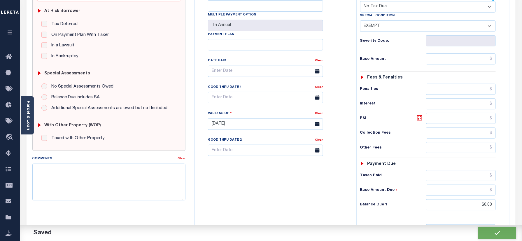
checkbox input "false"
type input "$0"
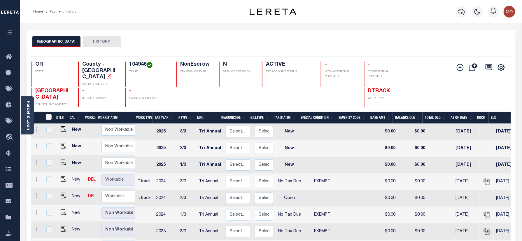
scroll to position [2, 0]
click at [63, 192] on img "" at bounding box center [64, 195] width 6 height 6
checkbox input "true"
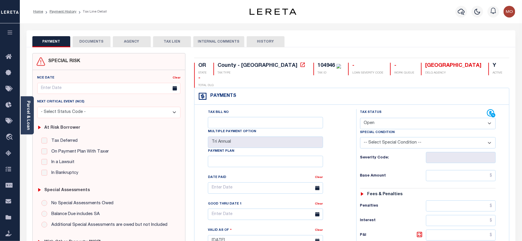
click at [384, 118] on select "- Select Status Code - Open Due/Unpaid Paid Incomplete No Tax Due Internal Refu…" at bounding box center [428, 123] width 136 height 11
select select "NTX"
click at [360, 118] on select "- Select Status Code - Open Due/Unpaid Paid Incomplete No Tax Due Internal Refu…" at bounding box center [428, 123] width 136 height 11
type input "[DATE]"
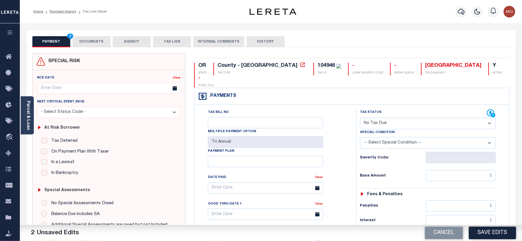
click at [401, 137] on select "-- Select Special Condition -- 3RD PARTY TAX LIEN AGENCY TAX LIEN (A.K.A Inside…" at bounding box center [428, 142] width 136 height 11
select select "5"
click at [360, 137] on select "-- Select Special Condition -- 3RD PARTY TAX LIEN AGENCY TAX LIEN (A.K.A Inside…" at bounding box center [428, 142] width 136 height 11
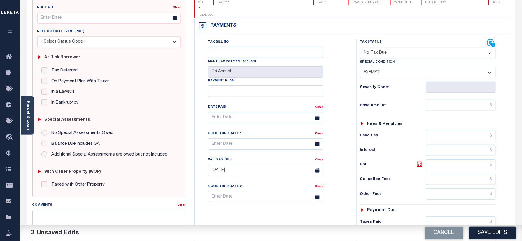
scroll to position [155, 0]
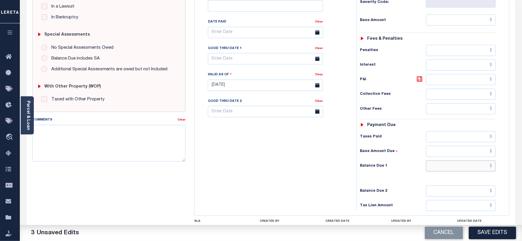
click at [439, 160] on input "text" at bounding box center [461, 165] width 70 height 11
type input "$0.00"
click at [129, 147] on textarea "Comments" at bounding box center [108, 143] width 153 height 37
paste textarea "104946"
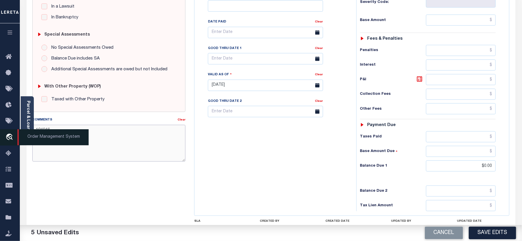
drag, startPoint x: 50, startPoint y: 134, endPoint x: 10, endPoint y: 138, distance: 40.8
click at [10, 138] on div "Home Payment History Tax Line Detail Profile Sign out" at bounding box center [261, 65] width 522 height 441
paste textarea "Refer 2024 3/3 year for doc"
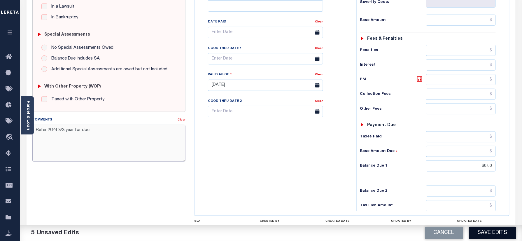
type textarea "Refer 2024 3/3 year for doc"
click at [484, 227] on button "Save Edits" at bounding box center [492, 233] width 47 height 13
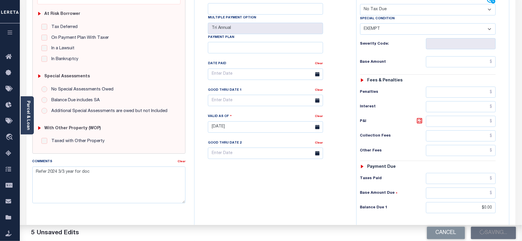
scroll to position [78, 0]
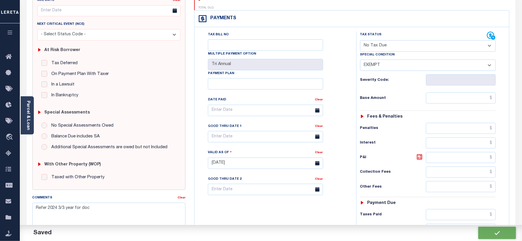
checkbox input "false"
type input "$0"
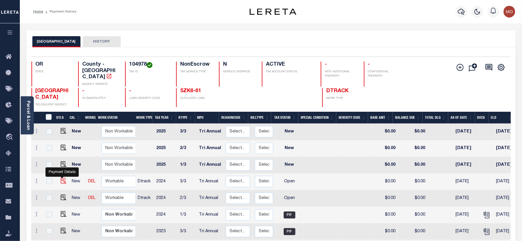
click at [62, 178] on img "" at bounding box center [64, 181] width 6 height 6
checkbox input "true"
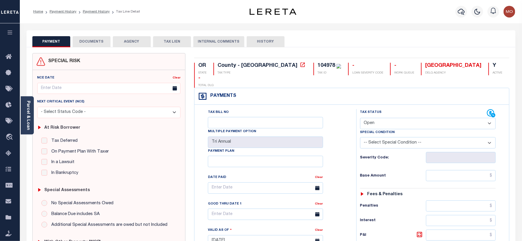
click at [317, 63] on div "104978" at bounding box center [325, 65] width 17 height 5
copy div "104978"
drag, startPoint x: 377, startPoint y: 112, endPoint x: 380, endPoint y: 118, distance: 6.6
click at [377, 118] on select "- Select Status Code - Open Due/Unpaid Paid Incomplete No Tax Due Internal Refu…" at bounding box center [428, 123] width 136 height 11
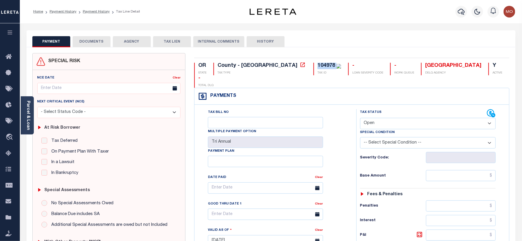
select select "PYD"
click at [360, 118] on select "- Select Status Code - Open Due/Unpaid Paid Incomplete No Tax Due Internal Refu…" at bounding box center [428, 123] width 136 height 11
type input "[DATE]"
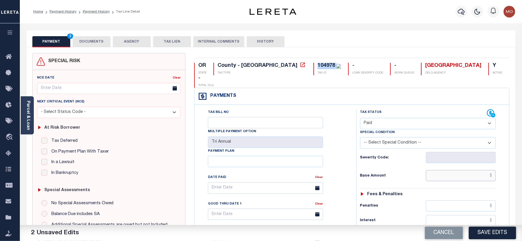
click at [439, 170] on input "text" at bounding box center [461, 175] width 70 height 11
paste input "1,757.67"
type input "$1,757.67"
click at [349, 165] on div "Tax Bill No Multiple Payment Option Tri Annual Payment Plan Clear" at bounding box center [274, 237] width 156 height 257
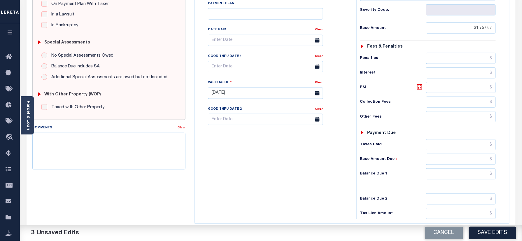
scroll to position [192, 0]
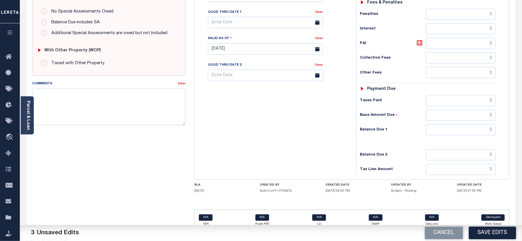
click at [443, 113] on div "Tax Status Status - Select Status Code -" at bounding box center [429, 46] width 147 height 257
click at [442, 124] on input "text" at bounding box center [461, 129] width 70 height 11
type input "$0.00"
click at [271, 104] on div "Tax Bill No Multiple Payment Option Tri Annual Payment Plan Clear" at bounding box center [274, 46] width 156 height 257
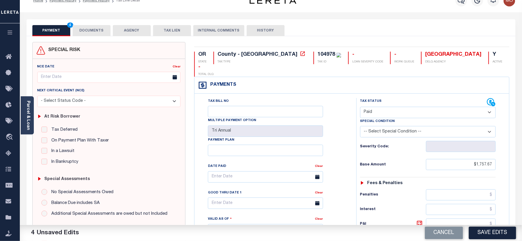
scroll to position [0, 0]
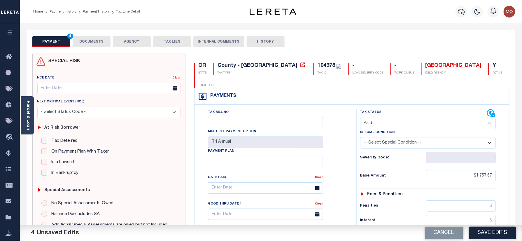
click at [317, 66] on div "104978" at bounding box center [325, 65] width 17 height 5
copy div "104978"
click at [89, 45] on button "DOCUMENTS" at bounding box center [92, 41] width 38 height 11
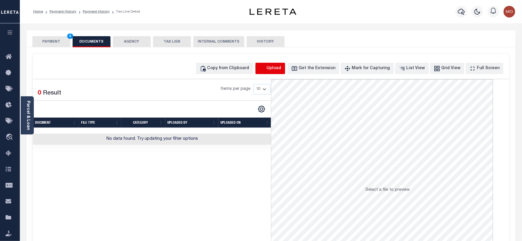
click at [266, 69] on icon "button" at bounding box center [262, 68] width 6 height 6
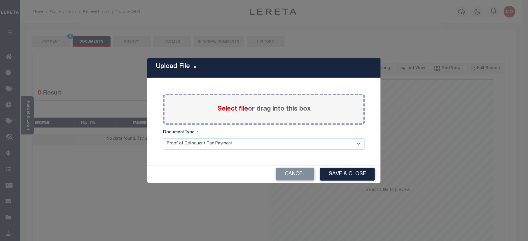
click at [224, 110] on span "Select file" at bounding box center [232, 109] width 31 height 6
click at [0, 0] on input "Select file or drag into this box" at bounding box center [0, 0] width 0 height 0
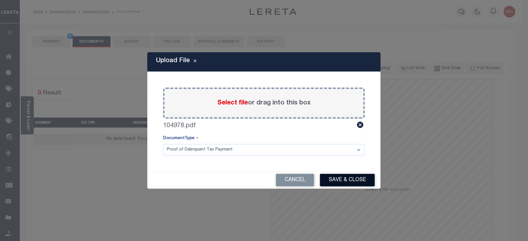
click at [345, 181] on button "Save & Close" at bounding box center [347, 180] width 55 height 13
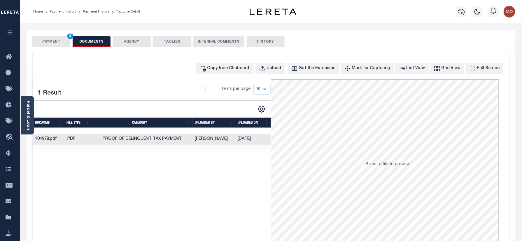
click at [48, 43] on button "PAYMENT 4" at bounding box center [51, 41] width 38 height 11
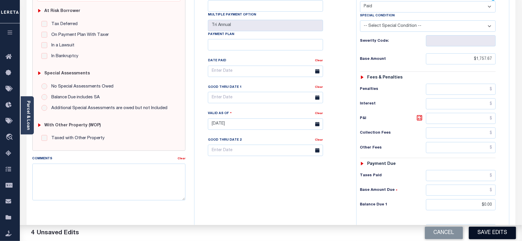
click at [484, 230] on button "Save Edits" at bounding box center [492, 233] width 47 height 13
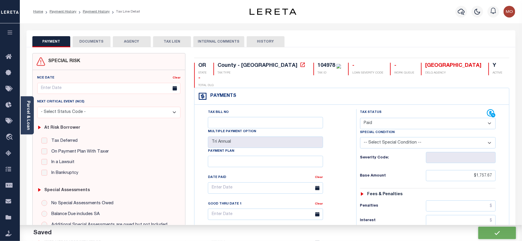
checkbox input "false"
type input "$1,757.67"
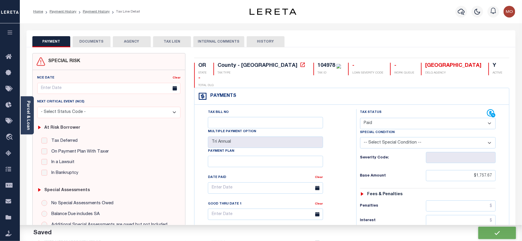
type input "$0"
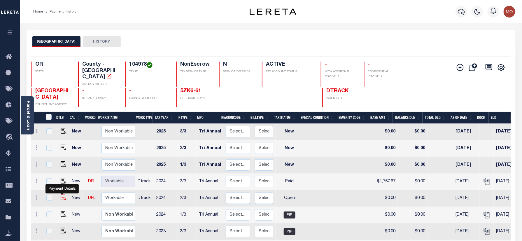
click at [62, 194] on img "" at bounding box center [64, 197] width 6 height 6
checkbox input "true"
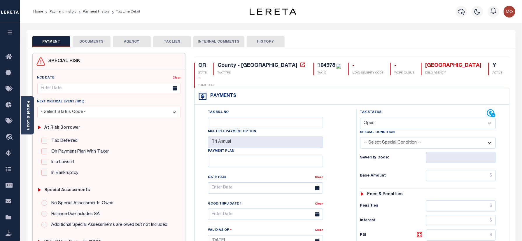
drag, startPoint x: 385, startPoint y: 113, endPoint x: 385, endPoint y: 117, distance: 4.7
click at [385, 118] on select "- Select Status Code - Open Due/Unpaid Paid Incomplete No Tax Due Internal Refu…" at bounding box center [428, 123] width 136 height 11
select select "PYD"
click at [360, 118] on select "- Select Status Code - Open Due/Unpaid Paid Incomplete No Tax Due Internal Refu…" at bounding box center [428, 123] width 136 height 11
type input "[DATE]"
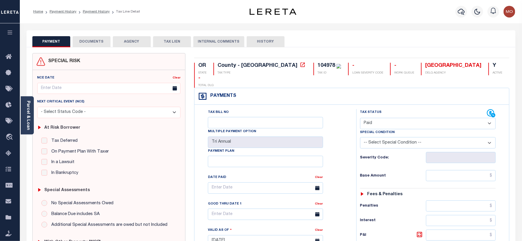
click at [346, 150] on div "Tax Bill No Multiple Payment Option Tri Annual Payment Plan Clear Clear Valid a…" at bounding box center [273, 191] width 147 height 164
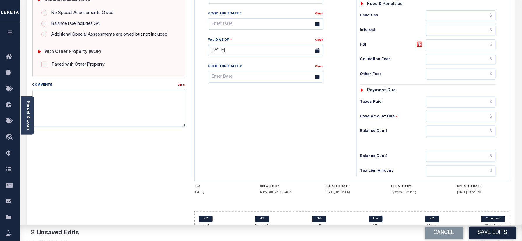
scroll to position [192, 0]
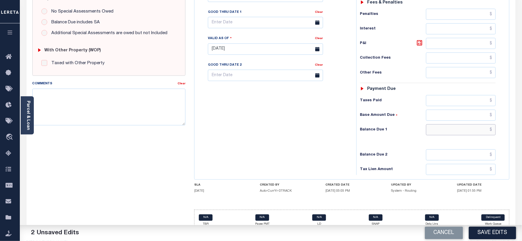
drag, startPoint x: 443, startPoint y: 121, endPoint x: 439, endPoint y: 120, distance: 3.8
click at [443, 124] on input "text" at bounding box center [461, 129] width 70 height 11
type input "$0.00"
click at [120, 88] on div "Comments" at bounding box center [104, 84] width 145 height 8
click at [111, 104] on textarea "Comments" at bounding box center [108, 107] width 153 height 37
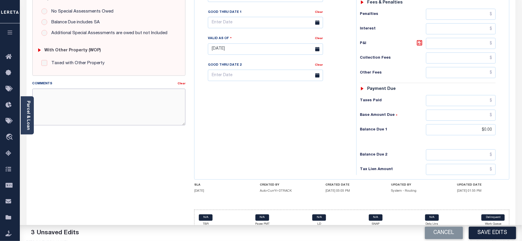
paste textarea "Refer 2024 3/3 year for doc"
type textarea "Refer 2024 3/3 year for doc"
click at [483, 232] on button "Save Edits" at bounding box center [492, 233] width 47 height 13
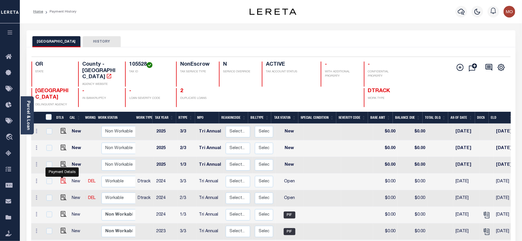
click at [61, 178] on img "" at bounding box center [64, 181] width 6 height 6
checkbox input "true"
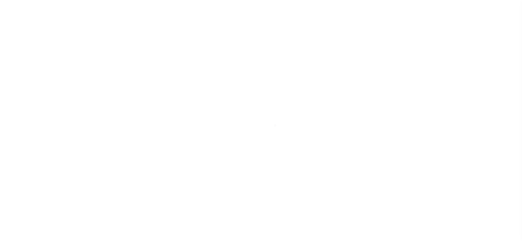
select select "OP2"
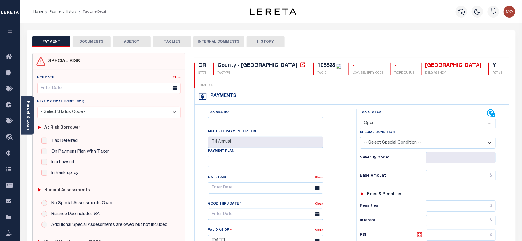
click at [313, 70] on div "105528 TAX ID" at bounding box center [327, 69] width 28 height 13
click at [317, 65] on div "105528" at bounding box center [325, 65] width 17 height 5
copy div "105528"
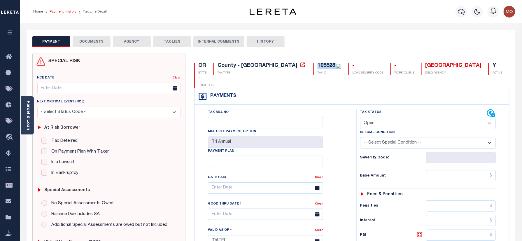
click at [63, 13] on link "Payment History" at bounding box center [63, 11] width 27 height 3
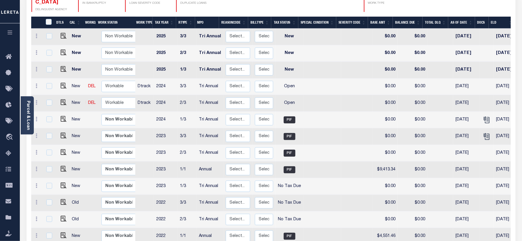
scroll to position [78, 0]
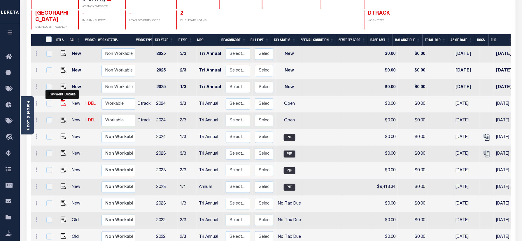
click at [61, 100] on img "" at bounding box center [64, 103] width 6 height 6
checkbox input "true"
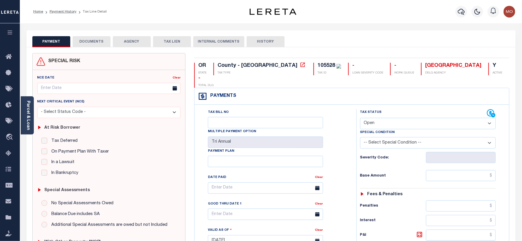
click at [379, 109] on div "Tax Status Status" at bounding box center [423, 113] width 127 height 9
click at [378, 118] on select "- Select Status Code - Open Due/Unpaid Paid Incomplete No Tax Due Internal Refu…" at bounding box center [428, 123] width 136 height 11
select select "DUE"
click at [360, 118] on select "- Select Status Code - Open Due/Unpaid Paid Incomplete No Tax Due Internal Refu…" at bounding box center [428, 123] width 136 height 11
type input "[DATE]"
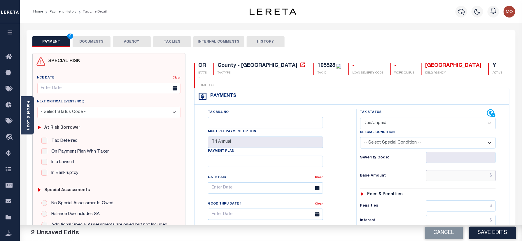
click at [439, 170] on input "text" at bounding box center [461, 175] width 70 height 11
paste input "2,253.74"
type input "$2,253.74"
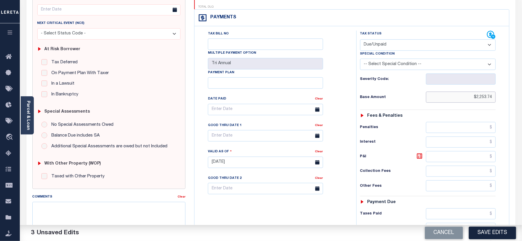
scroll to position [117, 0]
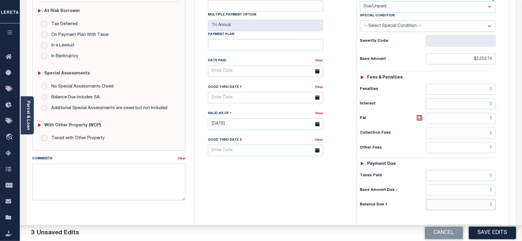
click at [452, 199] on input "text" at bounding box center [461, 204] width 70 height 11
paste input "2,373.94"
type input "$2,373.94"
click at [422, 115] on icon at bounding box center [419, 117] width 5 height 5
type input "$120.20"
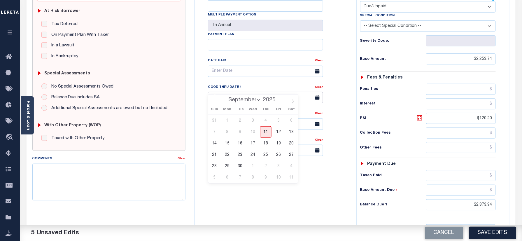
click at [246, 92] on input "text" at bounding box center [265, 97] width 115 height 11
click at [262, 131] on span "11" at bounding box center [265, 131] width 11 height 11
type input "[DATE]"
click at [258, 182] on div "Tax Bill No Multiple Payment Option Tri Annual Payment Plan Clear" at bounding box center [274, 120] width 156 height 257
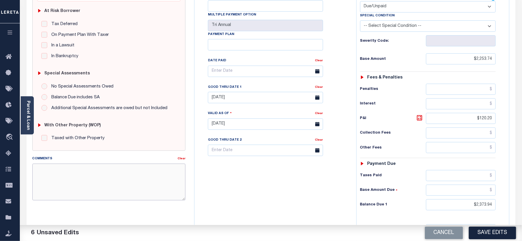
click at [124, 188] on textarea "Comments" at bounding box center [108, 182] width 153 height 37
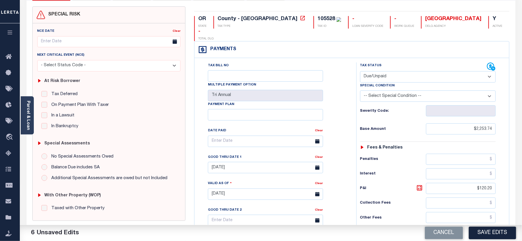
scroll to position [0, 0]
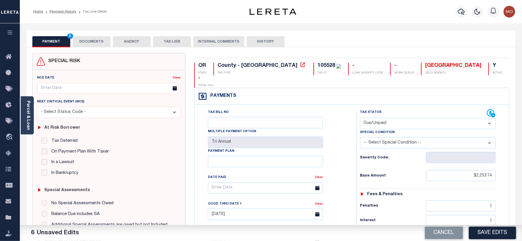
type textarea "Exact base & paid amount could not be determined"
click at [317, 64] on div "105528" at bounding box center [325, 65] width 17 height 5
copy div "105528"
click at [96, 46] on button "DOCUMENTS" at bounding box center [92, 41] width 38 height 11
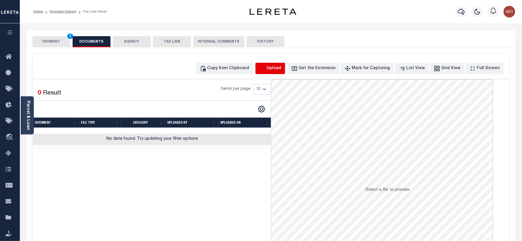
click at [266, 69] on icon "button" at bounding box center [262, 68] width 6 height 6
select select "POP"
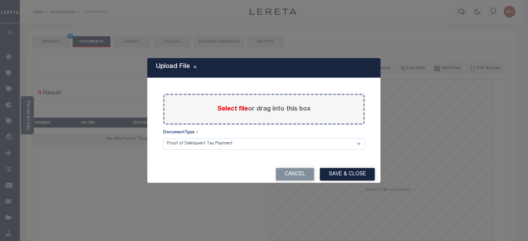
click at [220, 108] on span "Select file" at bounding box center [232, 109] width 31 height 6
click at [0, 0] on input "Select file or drag into this box" at bounding box center [0, 0] width 0 height 0
click at [227, 111] on span "Select file" at bounding box center [232, 109] width 31 height 6
click at [0, 0] on input "Select file or drag into this box" at bounding box center [0, 0] width 0 height 0
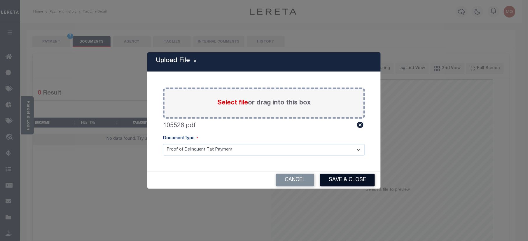
click at [340, 177] on button "Save & Close" at bounding box center [347, 180] width 55 height 13
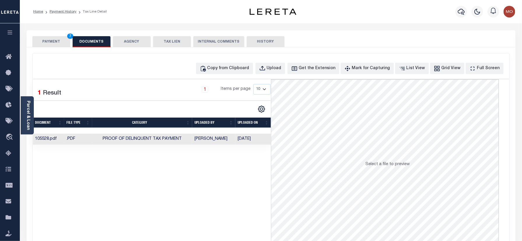
click at [54, 36] on button "PAYMENT 7" at bounding box center [51, 41] width 38 height 11
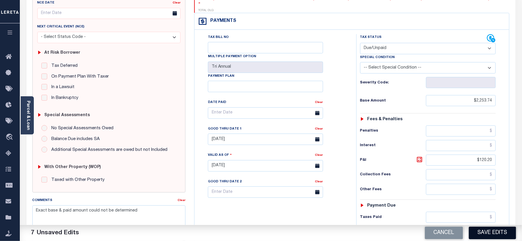
scroll to position [117, 0]
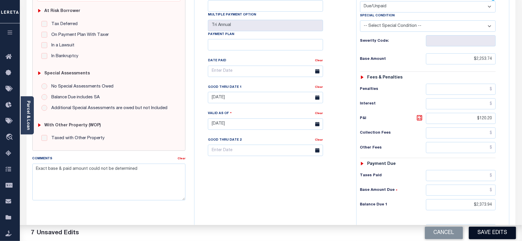
click at [488, 233] on button "Save Edits" at bounding box center [492, 233] width 47 height 13
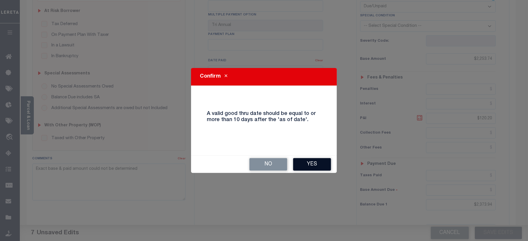
click at [314, 163] on button "Yes" at bounding box center [312, 164] width 38 height 13
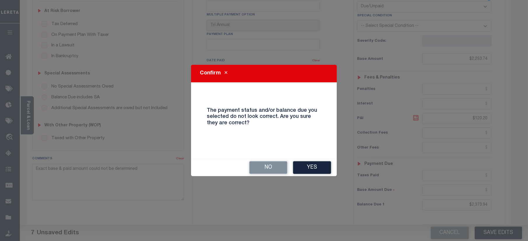
click at [304, 169] on button "Yes" at bounding box center [312, 167] width 38 height 13
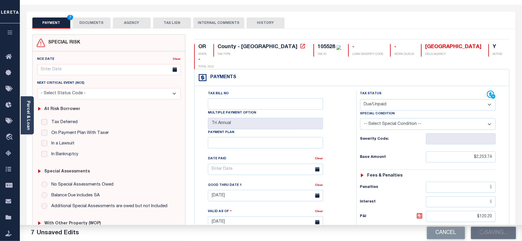
scroll to position [0, 0]
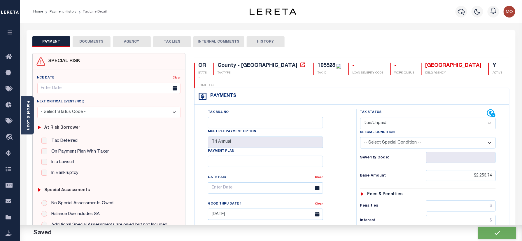
checkbox input "false"
type input "$2,253.74"
type input "$120.2"
type input "$2,373.94"
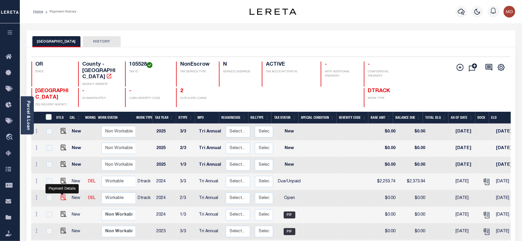
click at [61, 194] on img "" at bounding box center [64, 197] width 6 height 6
checkbox input "true"
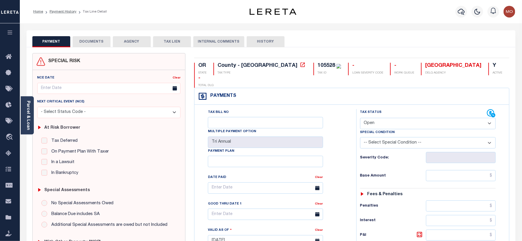
click at [382, 118] on select "- Select Status Code - Open Due/Unpaid Paid Incomplete No Tax Due Internal Refu…" at bounding box center [428, 123] width 136 height 11
select select "PYD"
click at [360, 118] on select "- Select Status Code - Open Due/Unpaid Paid Incomplete No Tax Due Internal Refu…" at bounding box center [428, 123] width 136 height 11
type input "[DATE]"
click at [364, 155] on h6 "Severity Code:" at bounding box center [393, 157] width 66 height 5
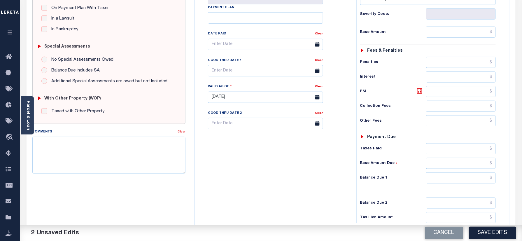
scroll to position [155, 0]
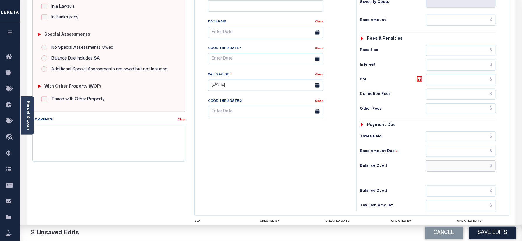
drag, startPoint x: 444, startPoint y: 156, endPoint x: 433, endPoint y: 159, distance: 12.1
click at [444, 160] on input "text" at bounding box center [461, 165] width 70 height 11
type input "$0.00"
click at [363, 174] on div "Tax Status Status - Select Status Code -" at bounding box center [429, 82] width 147 height 257
drag, startPoint x: 92, startPoint y: 138, endPoint x: 95, endPoint y: 148, distance: 10.3
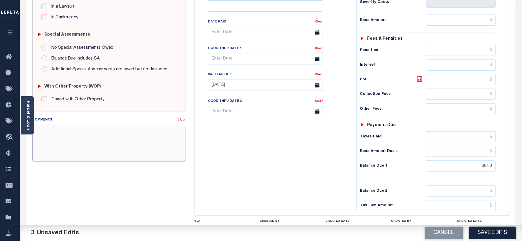
click at [92, 138] on textarea "Comments" at bounding box center [108, 143] width 153 height 37
paste textarea "Refer 2024 3/3 year for doc"
type textarea "Refer 2024 3/3 year for doc"
click at [487, 228] on button "Save Edits" at bounding box center [492, 233] width 47 height 13
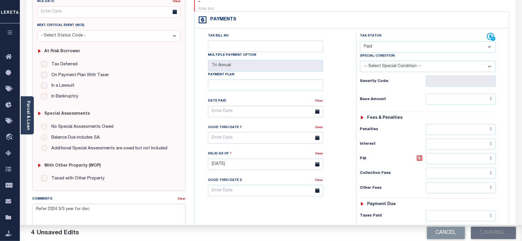
scroll to position [0, 0]
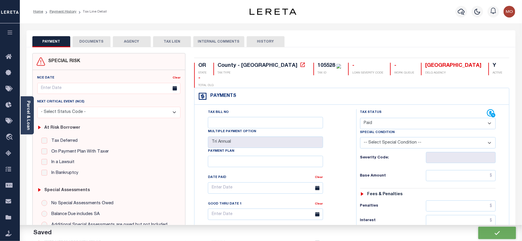
checkbox input "false"
type input "$0"
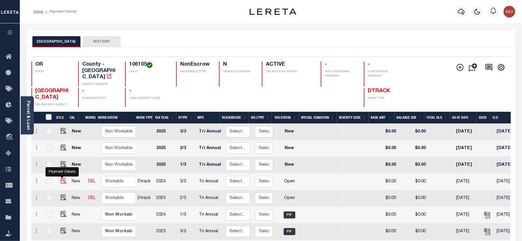
click at [62, 178] on img "" at bounding box center [64, 181] width 6 height 6
checkbox input "true"
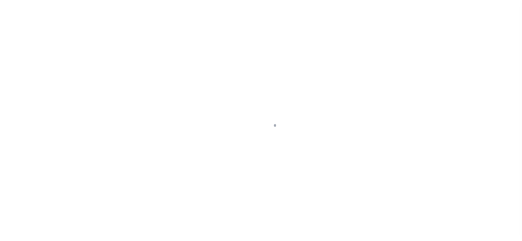
checkbox input "false"
type input "Tri Annual"
type input "[DATE]"
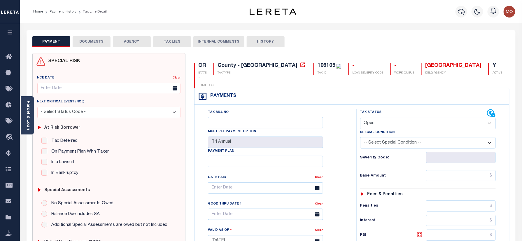
click at [317, 63] on div "106105" at bounding box center [325, 65] width 17 height 5
drag, startPoint x: 275, startPoint y: 63, endPoint x: 255, endPoint y: 163, distance: 101.7
click at [317, 63] on div "106105" at bounding box center [329, 66] width 24 height 6
copy div "106105"
click at [395, 118] on select "- Select Status Code - Open Due/Unpaid Paid Incomplete No Tax Due Internal Refu…" at bounding box center [428, 123] width 136 height 11
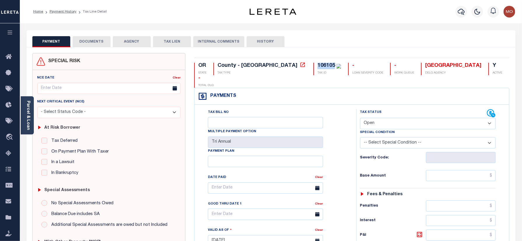
select select "PYD"
click at [360, 118] on select "- Select Status Code - Open Due/Unpaid Paid Incomplete No Tax Due Internal Refu…" at bounding box center [428, 123] width 136 height 11
type input "[DATE]"
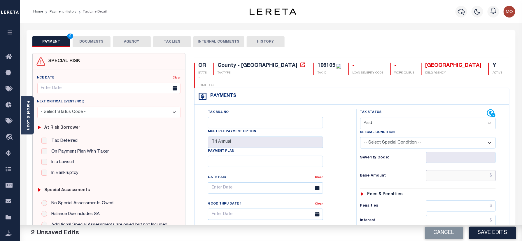
click at [443, 170] on input "text" at bounding box center [461, 175] width 70 height 11
paste input "12,159.91"
type input "$12,159.91"
click at [329, 180] on div "Tax Bill No Multiple Payment Option Tri Annual Payment Plan Clear Clear Valid a…" at bounding box center [273, 191] width 147 height 164
click at [330, 179] on div "Tax Bill No Multiple Payment Option Tri Annual Payment Plan Clear Clear Valid a…" at bounding box center [273, 191] width 147 height 164
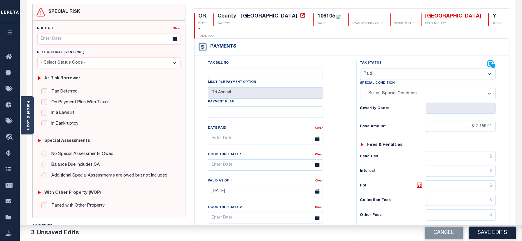
scroll to position [155, 0]
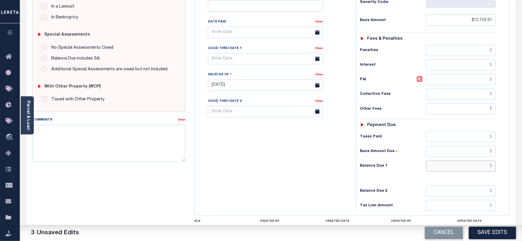
click at [446, 160] on input "text" at bounding box center [461, 165] width 70 height 11
type input "$0.00"
click at [300, 154] on div "Tax Bill No Multiple Payment Option Tri Annual Payment Plan Clear" at bounding box center [274, 82] width 156 height 257
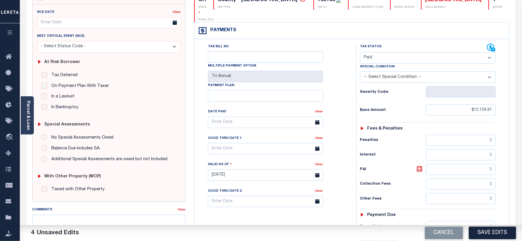
scroll to position [0, 0]
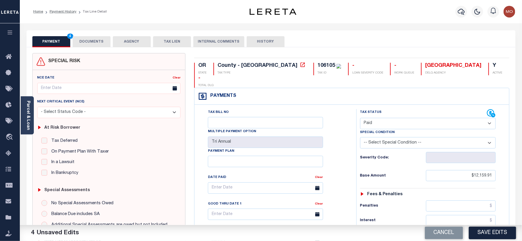
click at [317, 66] on div "106105" at bounding box center [325, 65] width 17 height 5
copy div "106105"
click at [82, 43] on button "DOCUMENTS" at bounding box center [92, 41] width 38 height 11
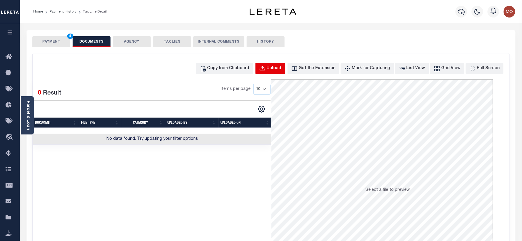
click at [281, 69] on div "Upload" at bounding box center [274, 68] width 15 height 6
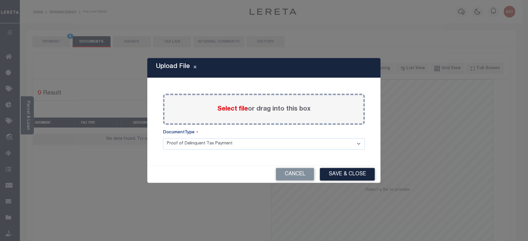
click at [224, 111] on span "Select file" at bounding box center [232, 109] width 31 height 6
click at [0, 0] on input "Select file or drag into this box" at bounding box center [0, 0] width 0 height 0
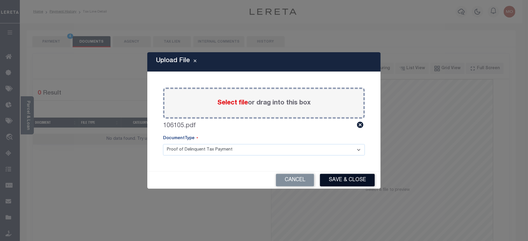
click at [342, 180] on button "Save & Close" at bounding box center [347, 180] width 55 height 13
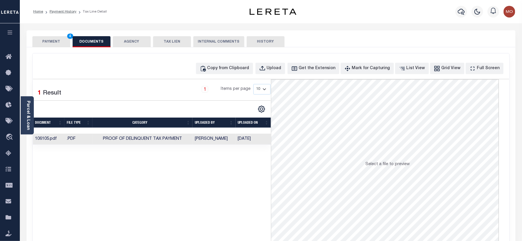
click at [55, 43] on button "PAYMENT 4" at bounding box center [51, 41] width 38 height 11
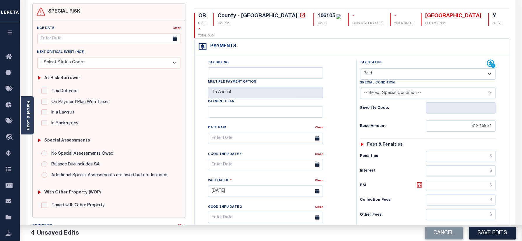
scroll to position [78, 0]
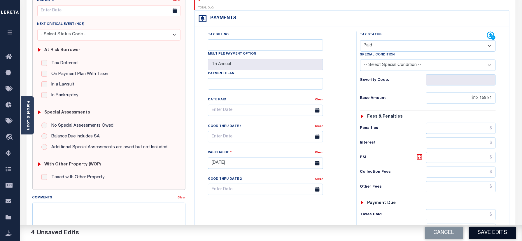
click at [491, 234] on button "Save Edits" at bounding box center [492, 233] width 47 height 13
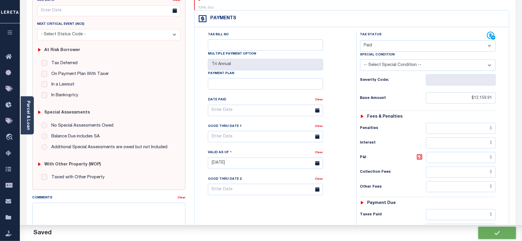
checkbox input "false"
type input "$12,159.91"
type input "$0"
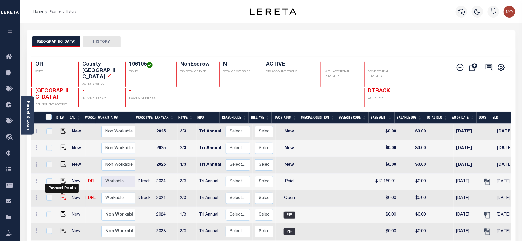
click at [61, 194] on img "" at bounding box center [64, 197] width 6 height 6
checkbox input "true"
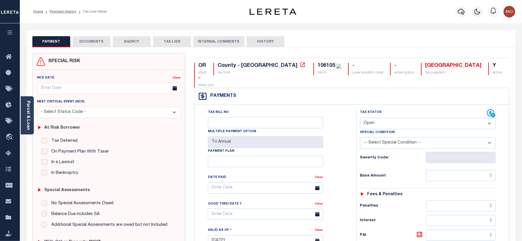
click at [377, 118] on select "- Select Status Code - Open Due/Unpaid Paid Incomplete No Tax Due Internal Refu…" at bounding box center [428, 123] width 136 height 11
select select "PYD"
click at [360, 118] on select "- Select Status Code - Open Due/Unpaid Paid Incomplete No Tax Due Internal Refu…" at bounding box center [428, 123] width 136 height 11
type input "[DATE]"
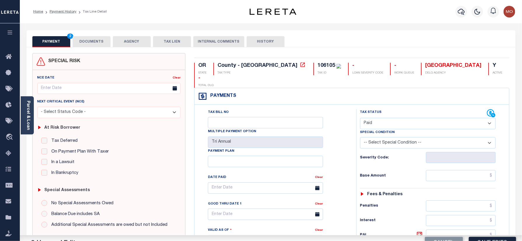
click at [346, 153] on div "Tax Bill No Multiple Payment Option Tri Annual Payment Plan Clear Clear Valid a…" at bounding box center [273, 191] width 147 height 164
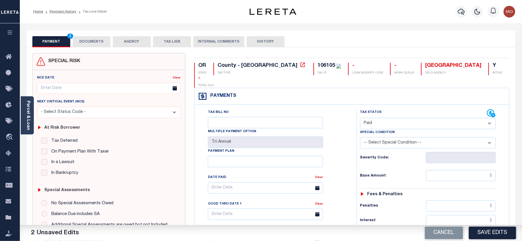
scroll to position [117, 0]
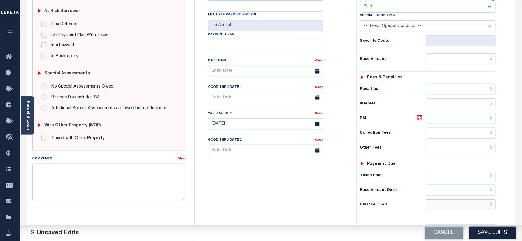
click at [441, 199] on input "text" at bounding box center [461, 204] width 70 height 11
type input "$0.00"
click at [138, 173] on textarea "Comments" at bounding box center [108, 182] width 153 height 37
paste textarea "Refer 2024 3/3 year for doc"
type textarea "Refer 2024 3/3 year for doc"
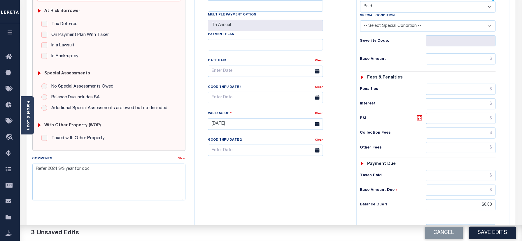
click at [487, 229] on button "Save Edits" at bounding box center [492, 233] width 47 height 13
checkbox input "false"
type input "$0"
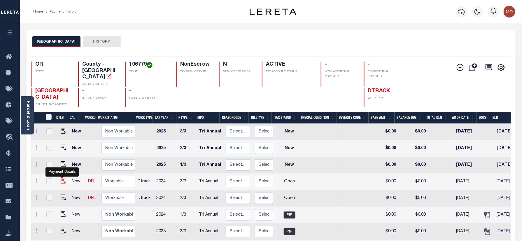
click at [62, 178] on img "" at bounding box center [64, 181] width 6 height 6
checkbox input "true"
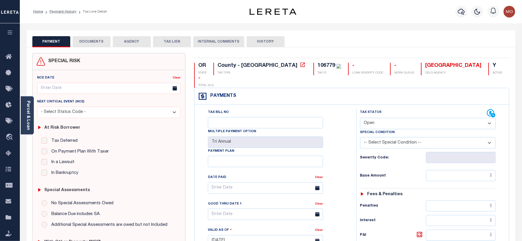
click at [317, 65] on div "106779" at bounding box center [325, 65] width 17 height 5
copy div "106779"
click at [391, 118] on select "- Select Status Code - Open Due/Unpaid Paid Incomplete No Tax Due Internal Refu…" at bounding box center [428, 123] width 136 height 11
select select "PYD"
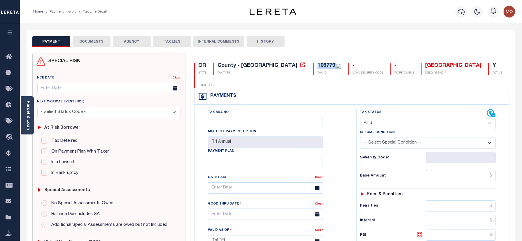
click at [360, 118] on select "- Select Status Code - Open Due/Unpaid Paid Incomplete No Tax Due Internal Refu…" at bounding box center [428, 123] width 136 height 11
type input "[DATE]"
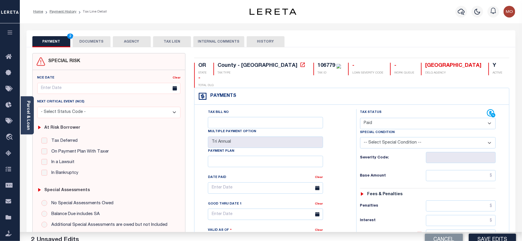
click at [347, 155] on div "Tax Bill No Multiple Payment Option Tri Annual Payment Plan Clear Clear Valid a…" at bounding box center [273, 191] width 147 height 164
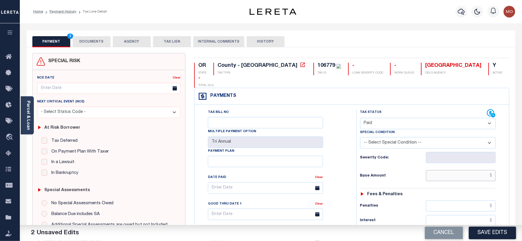
drag, startPoint x: 441, startPoint y: 164, endPoint x: 380, endPoint y: 166, distance: 60.9
click at [441, 170] on input "text" at bounding box center [461, 175] width 70 height 11
paste input "12,720.31"
type input "$12,720.31"
click at [365, 173] on h6 "Base Amount" at bounding box center [393, 175] width 66 height 5
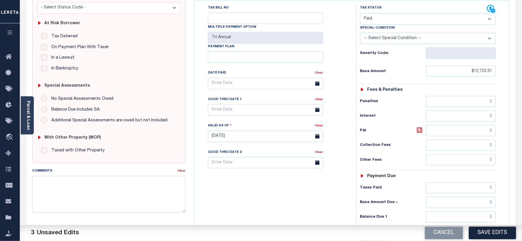
scroll to position [192, 0]
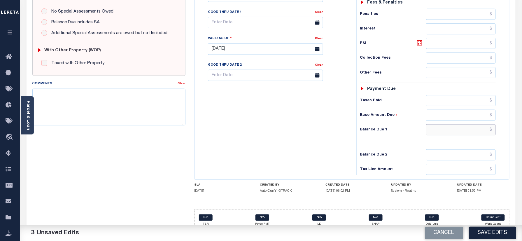
click at [450, 124] on input "text" at bounding box center [461, 129] width 70 height 11
type input "$0.00"
click at [266, 139] on div "Tax Bill No Multiple Payment Option Tri Annual Payment Plan Clear" at bounding box center [274, 46] width 156 height 257
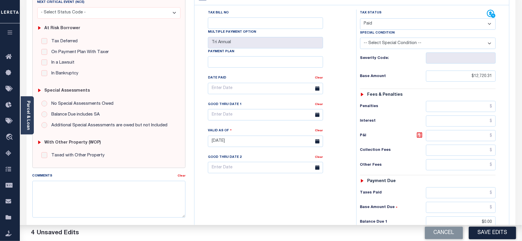
scroll to position [0, 0]
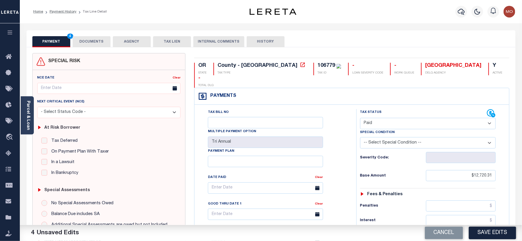
click at [317, 66] on div "106779" at bounding box center [325, 65] width 17 height 5
copy div "106779"
click at [93, 43] on button "DOCUMENTS" at bounding box center [92, 41] width 38 height 11
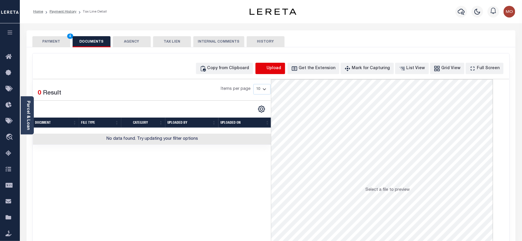
click at [266, 67] on icon "button" at bounding box center [262, 68] width 6 height 6
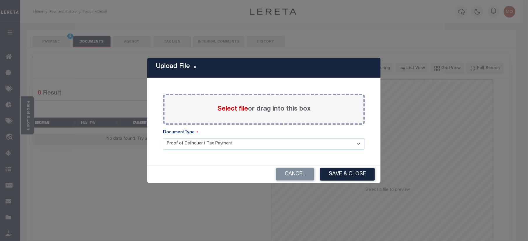
click at [230, 106] on span "Select file" at bounding box center [232, 109] width 31 height 6
click at [0, 0] on input "Select file or drag into this box" at bounding box center [0, 0] width 0 height 0
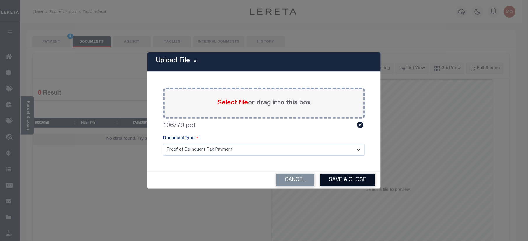
click at [343, 179] on button "Save & Close" at bounding box center [347, 180] width 55 height 13
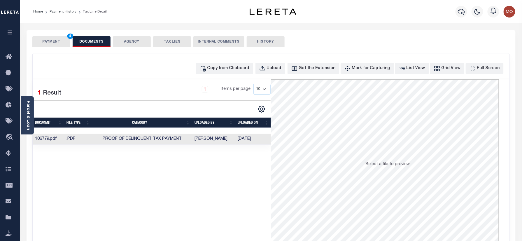
click at [55, 35] on div "PAYMENT 4 DOCUMENTS AGENCY DELINQUENT PAYEE TAX LIEN" at bounding box center [271, 38] width 489 height 17
click at [55, 41] on button "PAYMENT 4" at bounding box center [51, 41] width 38 height 11
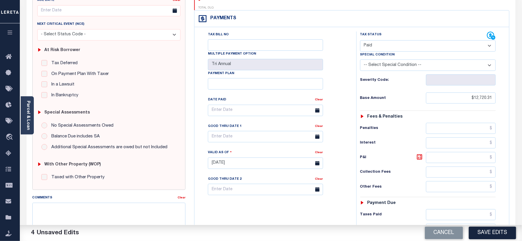
click at [482, 226] on div "Cancel Save Edits" at bounding box center [396, 233] width 251 height 16
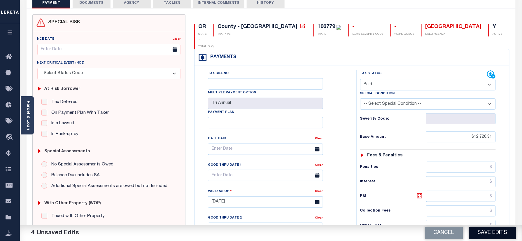
click at [487, 232] on button "Save Edits" at bounding box center [492, 233] width 47 height 13
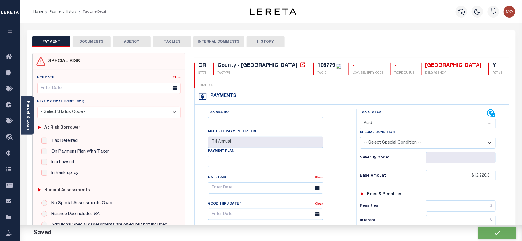
checkbox input "false"
type input "$12,720.31"
type input "$0"
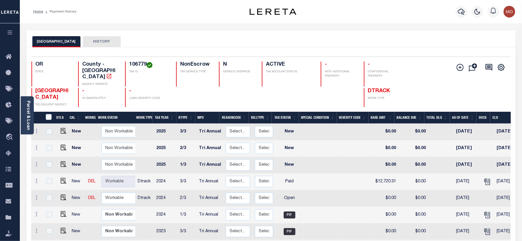
click at [210, 33] on div "DESCHUTES COUNTY HISTORY" at bounding box center [271, 38] width 489 height 17
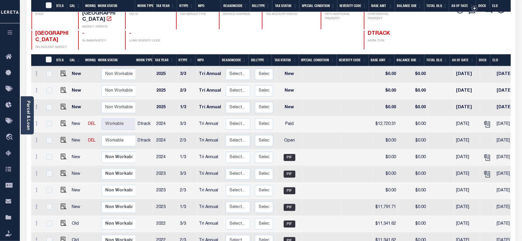
scroll to position [117, 0]
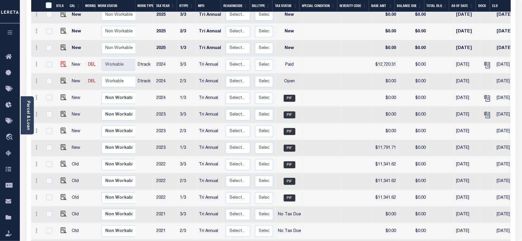
click at [61, 57] on td at bounding box center [62, 65] width 14 height 17
checkbox input "true"
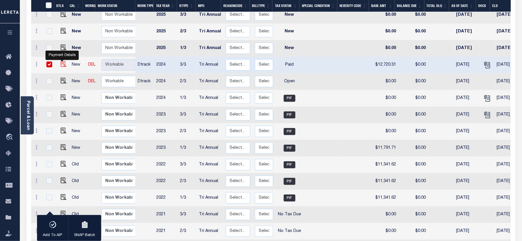
click at [61, 61] on img "" at bounding box center [64, 64] width 6 height 6
checkbox input "false"
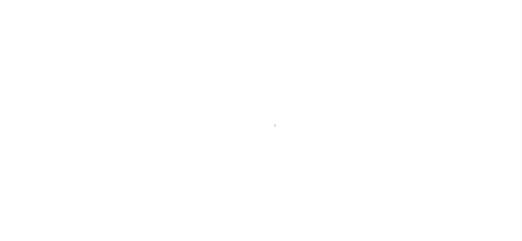
checkbox input "false"
type input "Tri Annual"
type input "[DATE]"
select select "PYD"
type input "$12,720.31"
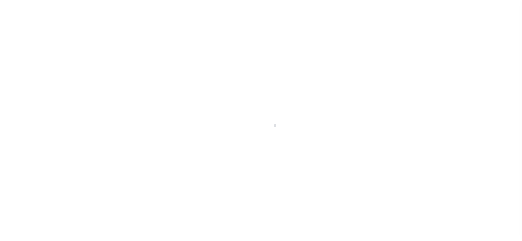
type input "$0"
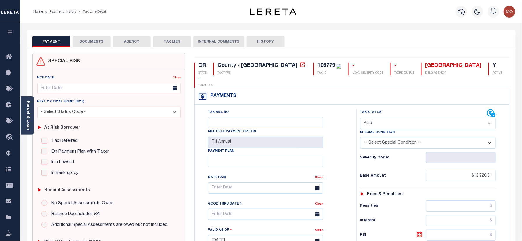
click at [89, 41] on button "DOCUMENTS" at bounding box center [92, 41] width 38 height 11
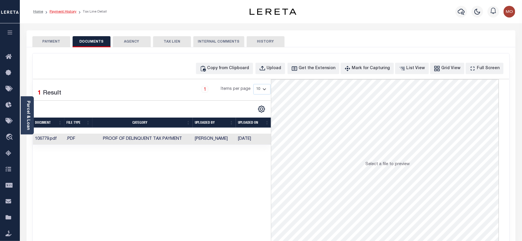
click at [66, 11] on link "Payment History" at bounding box center [63, 11] width 27 height 3
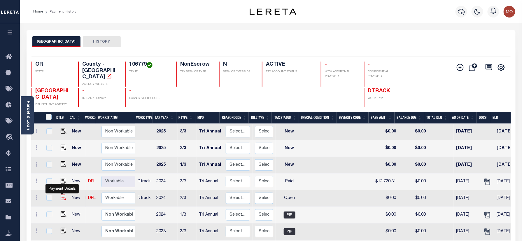
click at [62, 194] on img "" at bounding box center [64, 197] width 6 height 6
checkbox input "true"
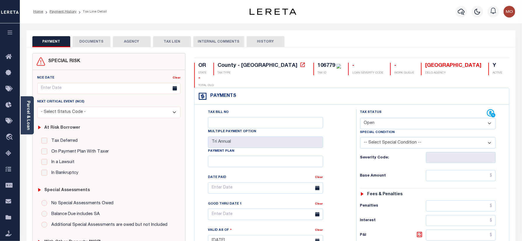
drag, startPoint x: 375, startPoint y: 112, endPoint x: 376, endPoint y: 116, distance: 3.8
click at [375, 118] on select "- Select Status Code - Open Due/Unpaid Paid Incomplete No Tax Due Internal Refu…" at bounding box center [428, 123] width 136 height 11
select select "PYD"
click at [360, 118] on select "- Select Status Code - Open Due/Unpaid Paid Incomplete No Tax Due Internal Refu…" at bounding box center [428, 123] width 136 height 11
type input "[DATE]"
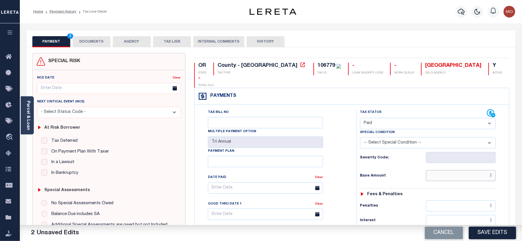
click at [439, 170] on input "text" at bounding box center [461, 175] width 70 height 11
click at [340, 164] on div "Tax Bill No Multiple Payment Option Tri Annual Payment Plan Clear Clear Valid a…" at bounding box center [273, 191] width 147 height 164
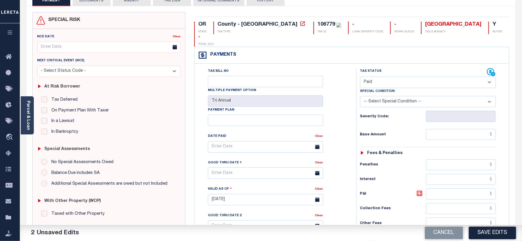
scroll to position [117, 0]
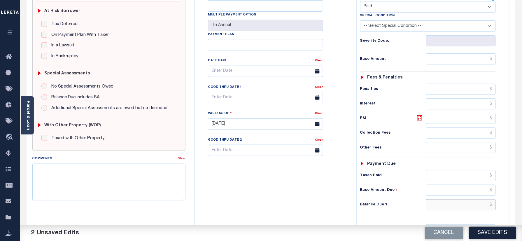
click at [443, 199] on input "text" at bounding box center [461, 204] width 70 height 11
type input "$0.00"
click at [332, 157] on div "Tax Bill No Multiple Payment Option Tri Annual Payment Plan Clear" at bounding box center [274, 120] width 156 height 257
click at [82, 186] on textarea "Comments" at bounding box center [108, 182] width 153 height 37
paste textarea "Refer 2024 3/3 year for doc"
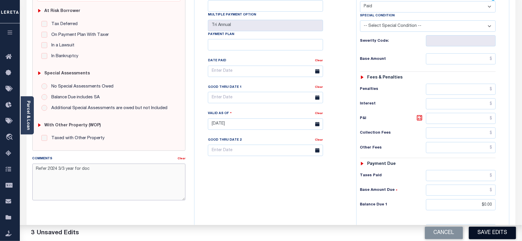
type textarea "Refer 2024 3/3 year for doc"
click at [483, 230] on button "Save Edits" at bounding box center [492, 233] width 47 height 13
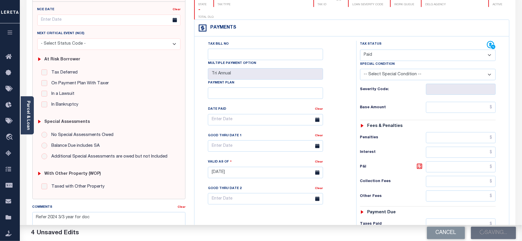
scroll to position [0, 0]
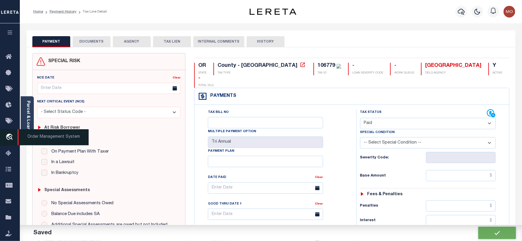
checkbox input "false"
type input "$0"
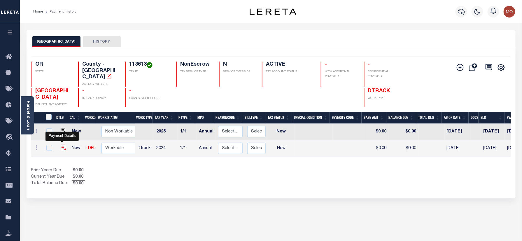
click at [61, 145] on img "" at bounding box center [64, 148] width 6 height 6
checkbox input "true"
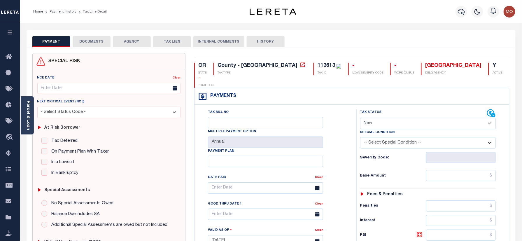
click at [317, 64] on div "113613" at bounding box center [325, 65] width 17 height 5
copy div "113613"
drag, startPoint x: 391, startPoint y: 109, endPoint x: 389, endPoint y: 115, distance: 6.6
click at [391, 118] on select "- Select Status Code - Open Due/Unpaid Paid Incomplete No Tax Due Internal Refu…" at bounding box center [428, 123] width 136 height 11
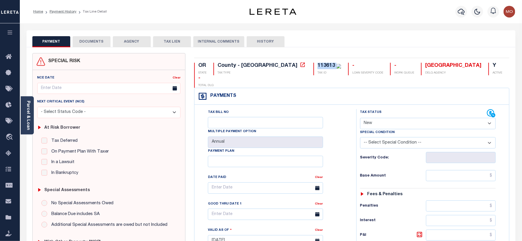
select select "PYD"
click at [360, 118] on select "- Select Status Code - Open Due/Unpaid Paid Incomplete No Tax Due Internal Refu…" at bounding box center [428, 123] width 136 height 11
type input "[DATE]"
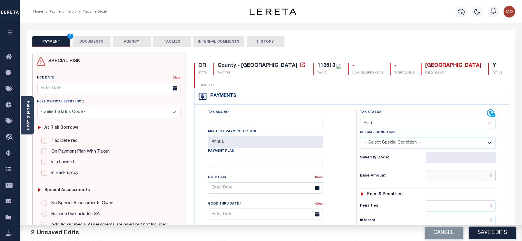
click at [450, 170] on input "text" at bounding box center [461, 175] width 70 height 11
paste input "595.25"
type input "$595.25"
click at [349, 173] on div "Tax Bill No Multiple Payment Option Annual Payment Plan" at bounding box center [274, 237] width 156 height 257
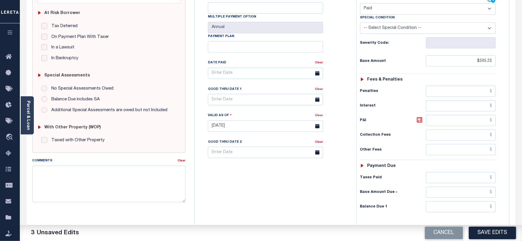
scroll to position [192, 0]
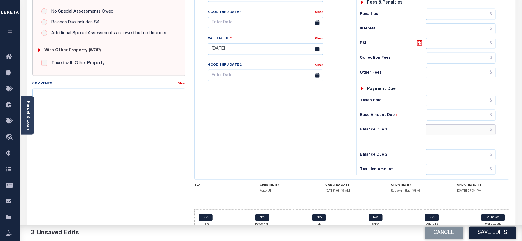
drag, startPoint x: 446, startPoint y: 122, endPoint x: 420, endPoint y: 120, distance: 25.8
click at [446, 124] on input "text" at bounding box center [461, 129] width 70 height 11
type input "$0.00"
drag, startPoint x: 211, startPoint y: 116, endPoint x: 216, endPoint y: 124, distance: 8.9
click at [212, 116] on div "Tax Bill No Multiple Payment Option Annual Payment Plan" at bounding box center [274, 46] width 156 height 257
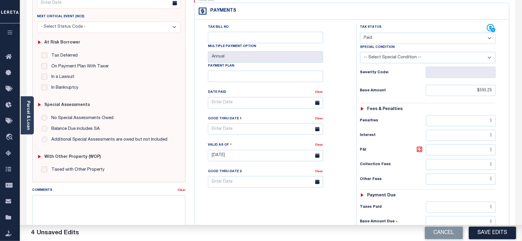
scroll to position [0, 0]
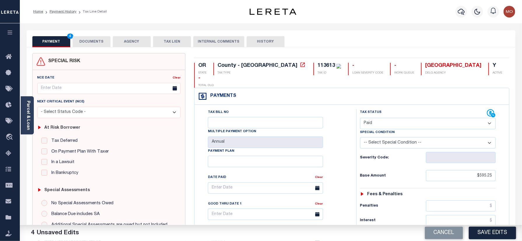
click at [317, 64] on div "113613" at bounding box center [325, 65] width 17 height 5
copy div "113613"
click at [93, 36] on button "DOCUMENTS" at bounding box center [92, 41] width 38 height 11
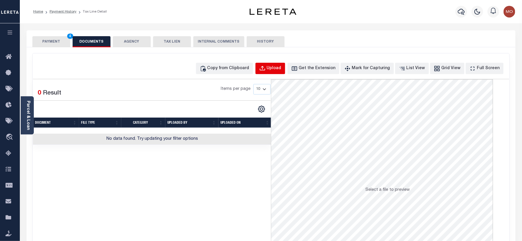
click at [280, 68] on div "Upload" at bounding box center [274, 68] width 15 height 6
select select "POP"
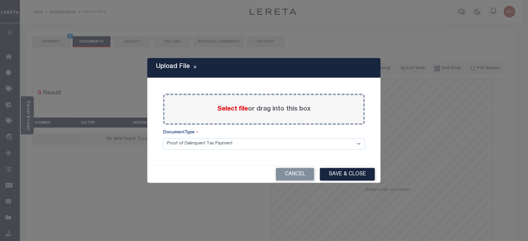
click at [230, 107] on span "Select file" at bounding box center [232, 109] width 31 height 6
click at [0, 0] on input "Select file or drag into this box" at bounding box center [0, 0] width 0 height 0
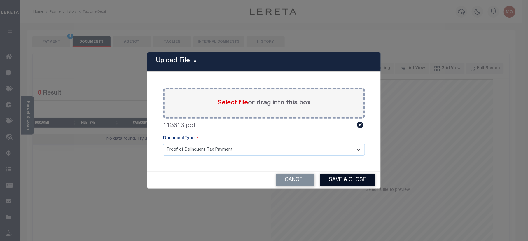
click at [340, 182] on button "Save & Close" at bounding box center [347, 180] width 55 height 13
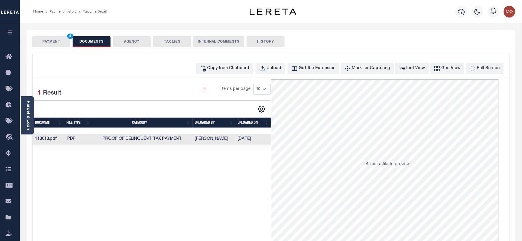
click at [50, 42] on button "PAYMENT 4" at bounding box center [51, 41] width 38 height 11
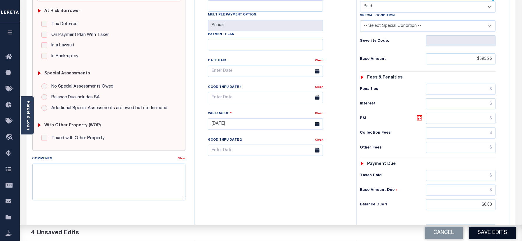
click at [498, 231] on button "Save Edits" at bounding box center [492, 233] width 47 height 13
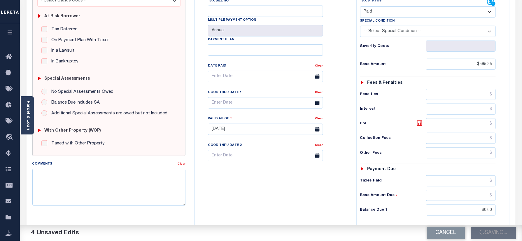
scroll to position [78, 0]
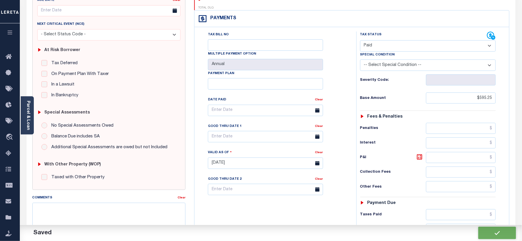
checkbox input "false"
type input "$595.25"
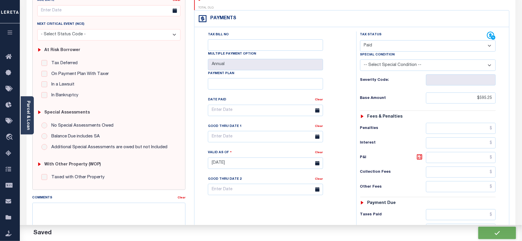
type input "$0"
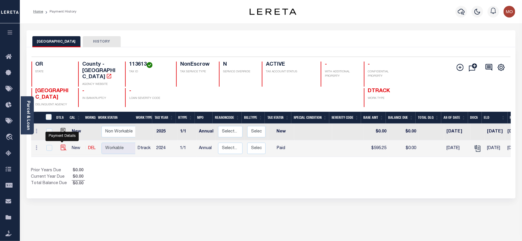
click at [62, 145] on img "" at bounding box center [64, 148] width 6 height 6
checkbox input "true"
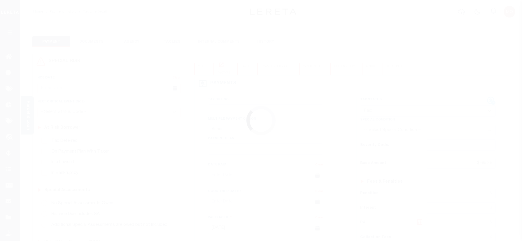
select select "PYD"
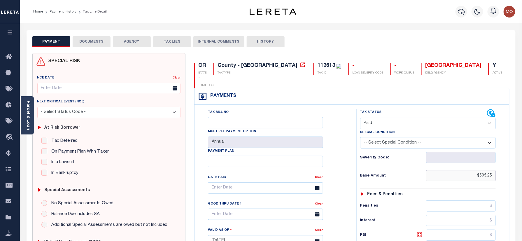
drag, startPoint x: 462, startPoint y: 167, endPoint x: 527, endPoint y: 156, distance: 66.1
click at [522, 161] on html "Home Payment History Tax Line Detail" at bounding box center [261, 220] width 522 height 441
paste input "1,785.77"
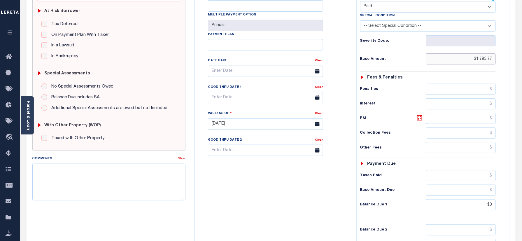
scroll to position [192, 0]
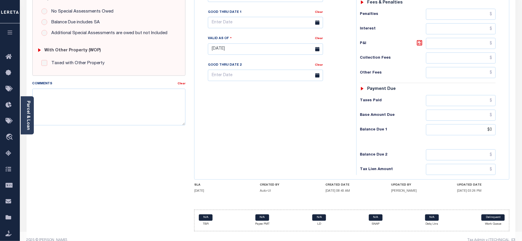
type input "$1,785.77"
click at [366, 167] on h6 "Tax Lien Amount" at bounding box center [393, 169] width 66 height 5
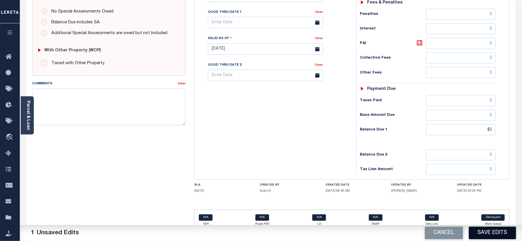
click at [481, 231] on button "Save Edits" at bounding box center [492, 233] width 47 height 13
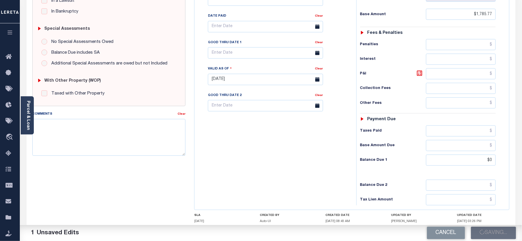
scroll to position [153, 0]
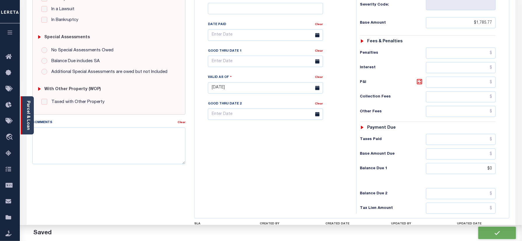
checkbox input "false"
type input "$1,785.77"
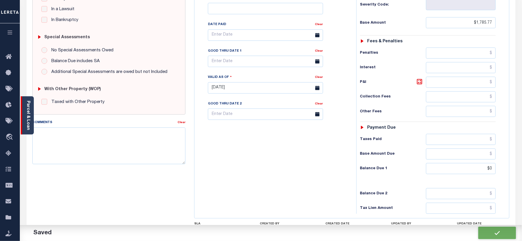
type input "$0"
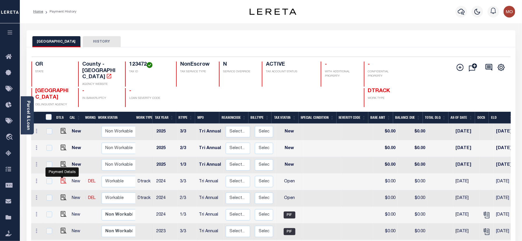
click at [62, 178] on img "" at bounding box center [64, 181] width 6 height 6
checkbox input "true"
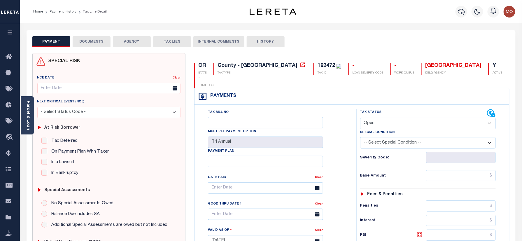
click at [317, 65] on div "123472" at bounding box center [325, 65] width 17 height 5
copy div "123472"
click at [394, 118] on select "- Select Status Code - Open Due/Unpaid Paid Incomplete No Tax Due Internal Refu…" at bounding box center [428, 123] width 136 height 11
select select "PYD"
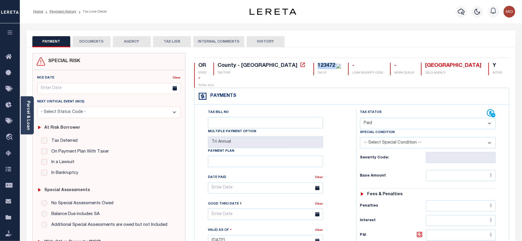
click at [360, 118] on select "- Select Status Code - Open Due/Unpaid Paid Incomplete No Tax Due Internal Refu…" at bounding box center [428, 123] width 136 height 11
type input "[DATE]"
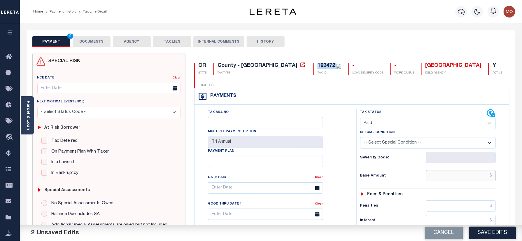
drag, startPoint x: 438, startPoint y: 167, endPoint x: 432, endPoint y: 166, distance: 5.9
click at [438, 170] on input "text" at bounding box center [461, 175] width 70 height 11
paste input "3,260.13"
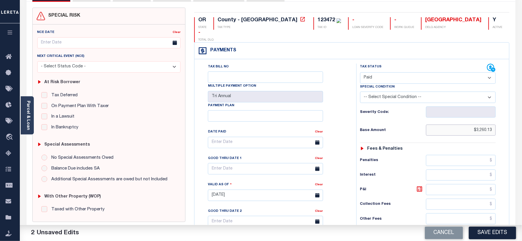
scroll to position [155, 0]
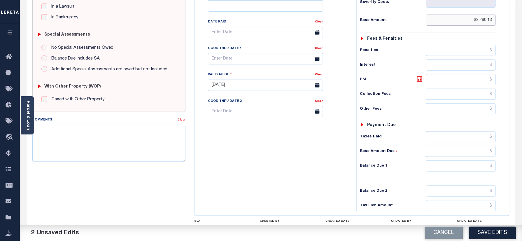
type input "$3,260.13"
click at [455, 160] on input "text" at bounding box center [461, 165] width 70 height 11
type input "$0.00"
click at [287, 153] on div "Tax Bill No Multiple Payment Option Tri Annual Payment Plan Clear" at bounding box center [274, 82] width 156 height 257
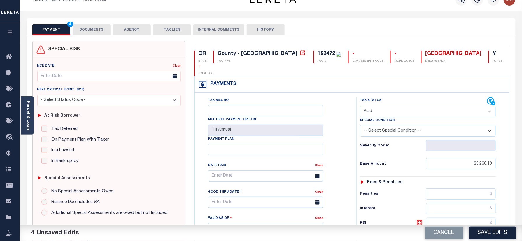
scroll to position [0, 0]
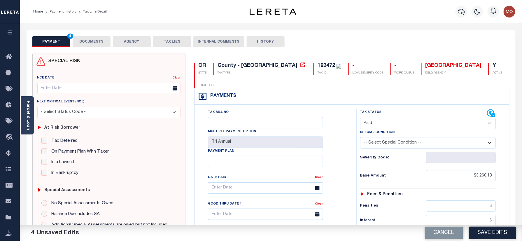
click at [317, 64] on div "123472" at bounding box center [325, 65] width 17 height 5
copy div "123472"
click at [90, 40] on button "DOCUMENTS" at bounding box center [92, 41] width 38 height 11
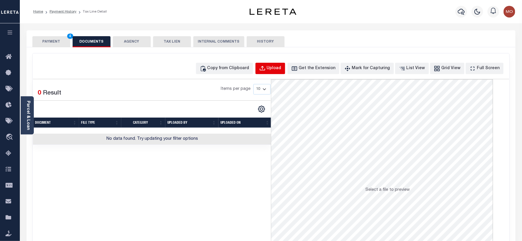
click at [281, 69] on div "Upload" at bounding box center [274, 68] width 15 height 6
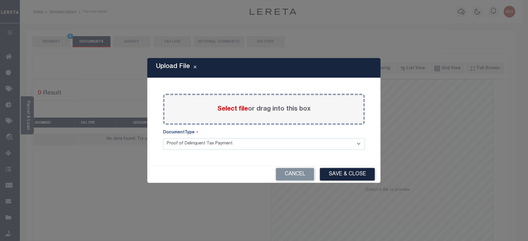
click at [231, 106] on span "Select file" at bounding box center [232, 109] width 31 height 6
click at [0, 0] on input "Select file or drag into this box" at bounding box center [0, 0] width 0 height 0
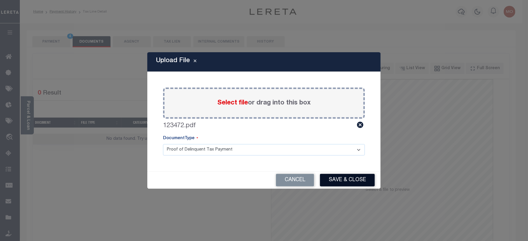
click at [334, 178] on button "Save & Close" at bounding box center [347, 180] width 55 height 13
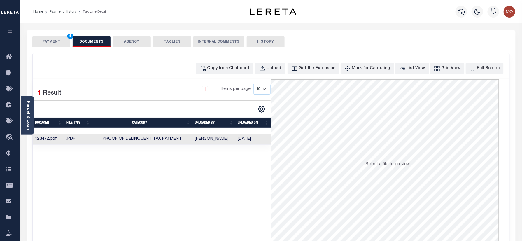
click at [52, 40] on button "PAYMENT 4" at bounding box center [51, 41] width 38 height 11
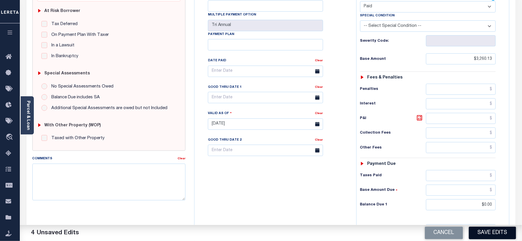
click at [484, 230] on button "Save Edits" at bounding box center [492, 233] width 47 height 13
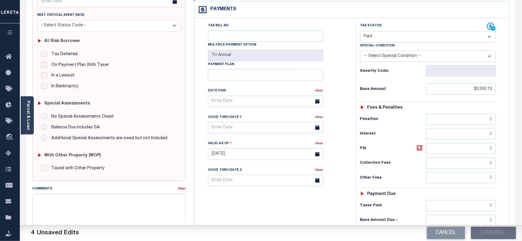
scroll to position [78, 0]
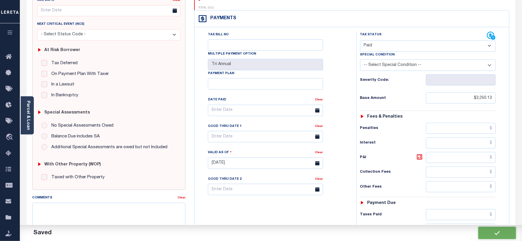
checkbox input "false"
type input "$3,260.13"
type input "$0"
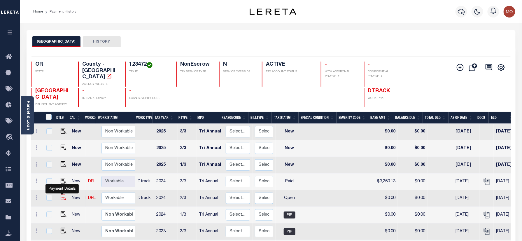
click at [61, 194] on img "" at bounding box center [64, 197] width 6 height 6
checkbox input "true"
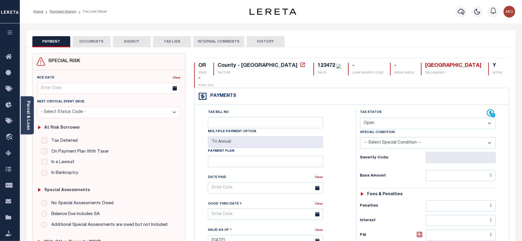
click at [380, 118] on select "- Select Status Code - Open Due/Unpaid Paid Incomplete No Tax Due Internal Refu…" at bounding box center [428, 123] width 136 height 11
select select "PYD"
click at [360, 118] on select "- Select Status Code - Open Due/Unpaid Paid Incomplete No Tax Due Internal Refu…" at bounding box center [428, 123] width 136 height 11
type input "[DATE]"
click at [345, 150] on div "Tax Bill No Multiple Payment Option Tri Annual Payment Plan Clear Clear Valid a…" at bounding box center [273, 191] width 147 height 164
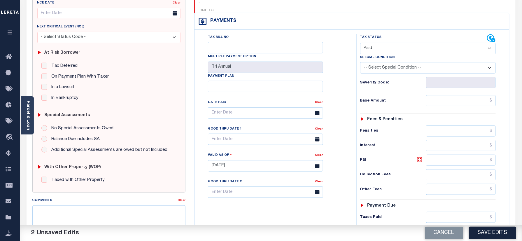
scroll to position [117, 0]
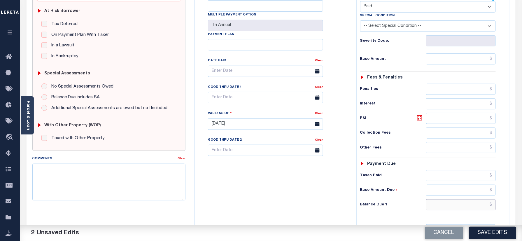
click at [436, 199] on input "text" at bounding box center [461, 204] width 70 height 11
type input "$0.00"
click at [132, 190] on textarea "Comments" at bounding box center [108, 182] width 153 height 37
paste textarea "Refer 2024 3/3 year for doc"
type textarea "Refer 2024 3/3 year for doc"
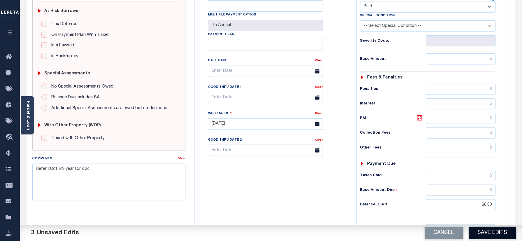
click at [490, 232] on button "Save Edits" at bounding box center [492, 233] width 47 height 13
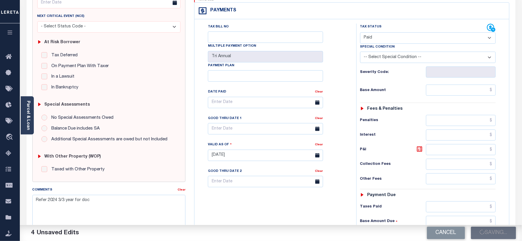
scroll to position [39, 0]
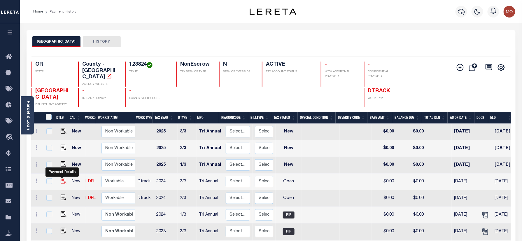
click at [62, 178] on img "" at bounding box center [64, 181] width 6 height 6
checkbox input "true"
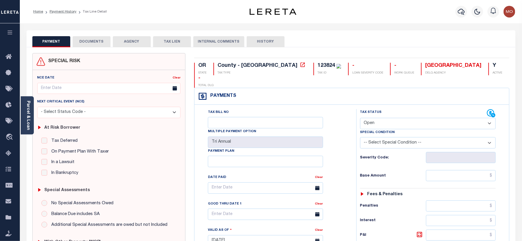
click at [317, 63] on div "123824" at bounding box center [325, 65] width 17 height 5
copy div "123824"
click at [385, 118] on select "- Select Status Code - Open Due/Unpaid Paid Incomplete No Tax Due Internal Refu…" at bounding box center [428, 123] width 136 height 11
select select "PYD"
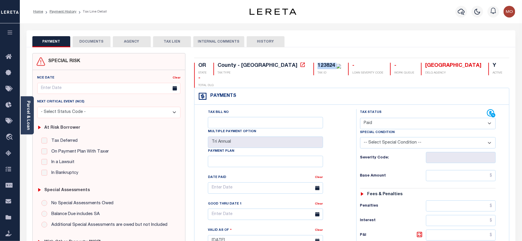
click at [360, 118] on select "- Select Status Code - Open Due/Unpaid Paid Incomplete No Tax Due Internal Refu…" at bounding box center [428, 123] width 136 height 11
type input "[DATE]"
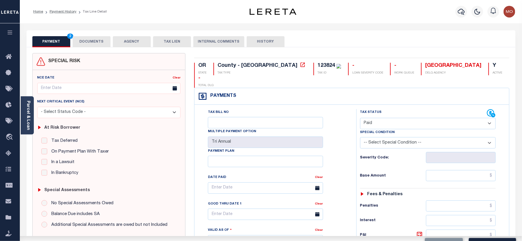
click at [350, 152] on div "Tax Bill No Multiple Payment Option Tri Annual Payment Plan Clear" at bounding box center [274, 237] width 156 height 257
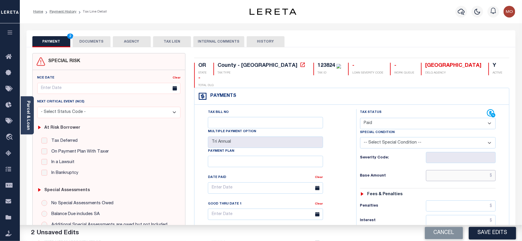
drag, startPoint x: 458, startPoint y: 166, endPoint x: 361, endPoint y: 166, distance: 96.8
click at [457, 170] on input "text" at bounding box center [461, 175] width 70 height 11
drag, startPoint x: 361, startPoint y: 166, endPoint x: 364, endPoint y: 166, distance: 3.2
click at [361, 173] on h6 "Base Amount" at bounding box center [393, 175] width 66 height 5
click at [448, 170] on input "text" at bounding box center [461, 175] width 70 height 11
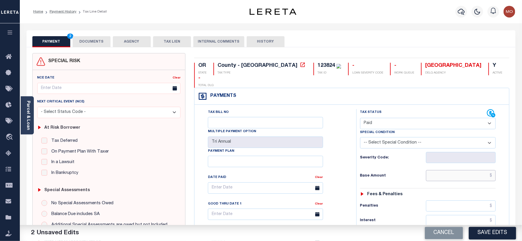
paste input "1,608.68"
type input "$1,608.68"
click at [378, 173] on h6 "Base Amount" at bounding box center [393, 175] width 66 height 5
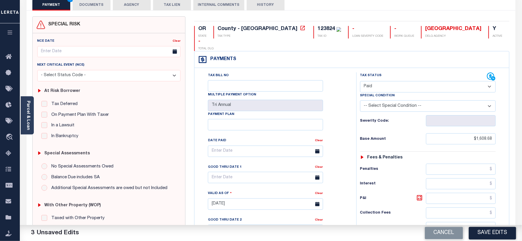
scroll to position [155, 0]
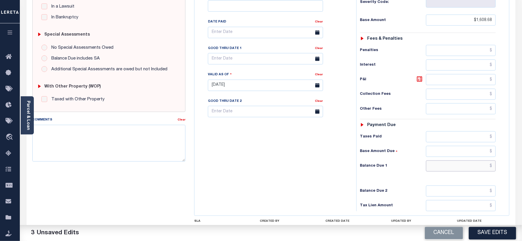
click at [449, 161] on input "text" at bounding box center [461, 165] width 70 height 11
type input "$0.00"
click at [270, 154] on div "Tax Bill No Multiple Payment Option Tri Annual Payment Plan Clear" at bounding box center [274, 82] width 156 height 257
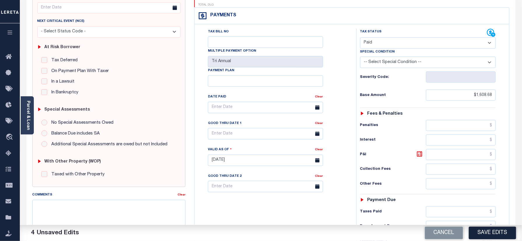
scroll to position [0, 0]
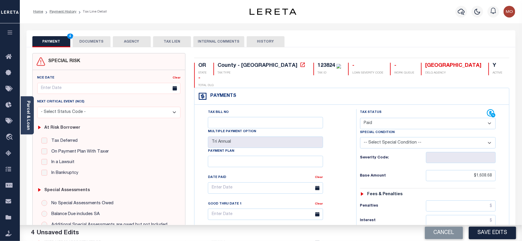
click at [317, 65] on div "123824" at bounding box center [325, 65] width 17 height 5
copy div "123824"
click at [90, 34] on div "PAYMENT 4 DOCUMENTS AGENCY DELINQUENT PAYEE TAX LIEN" at bounding box center [271, 38] width 489 height 17
click at [89, 39] on button "DOCUMENTS" at bounding box center [92, 41] width 38 height 11
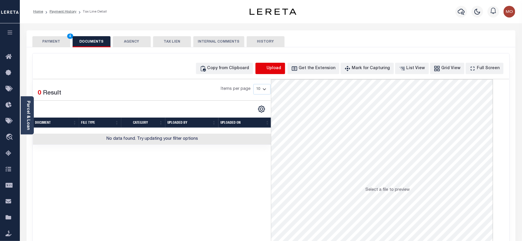
click at [266, 68] on icon "button" at bounding box center [262, 68] width 6 height 6
select select "POP"
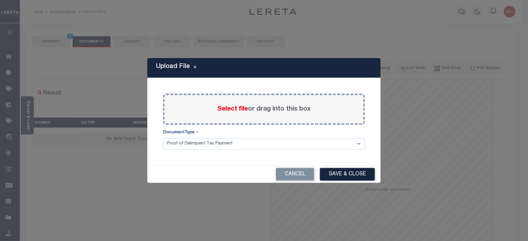
click at [236, 108] on span "Select file" at bounding box center [232, 109] width 31 height 6
click at [0, 0] on input "Select file or drag into this box" at bounding box center [0, 0] width 0 height 0
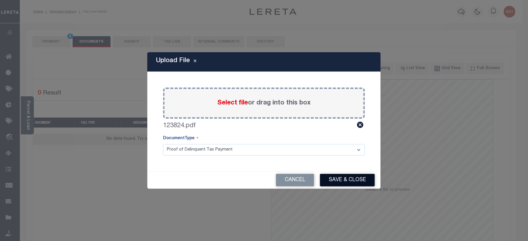
click at [346, 181] on button "Save & Close" at bounding box center [347, 180] width 55 height 13
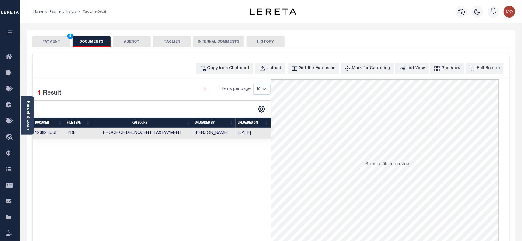
click at [63, 40] on button "PAYMENT 4" at bounding box center [51, 41] width 38 height 11
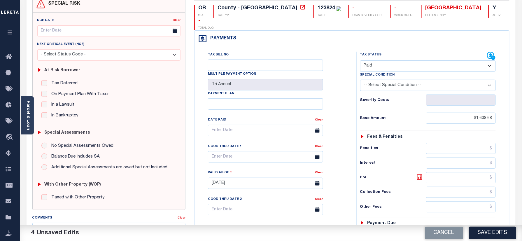
scroll to position [117, 0]
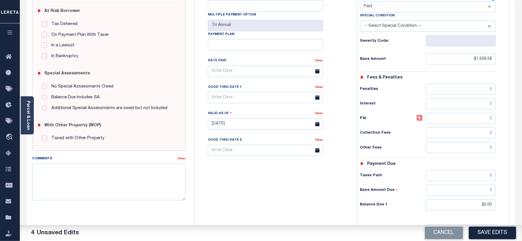
click at [484, 229] on button "Save Edits" at bounding box center [492, 233] width 47 height 13
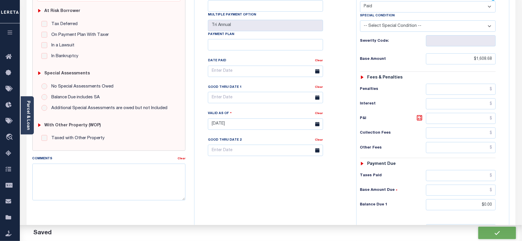
checkbox input "false"
type input "$1,608.68"
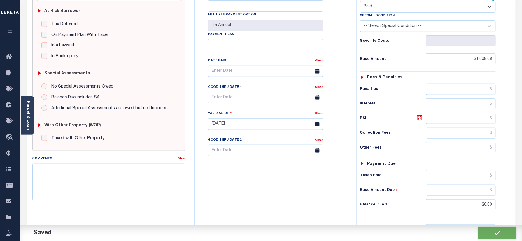
type input "$0"
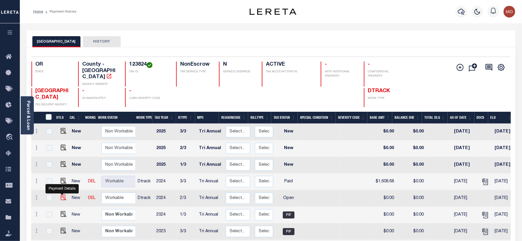
click at [61, 194] on img "" at bounding box center [64, 197] width 6 height 6
checkbox input "true"
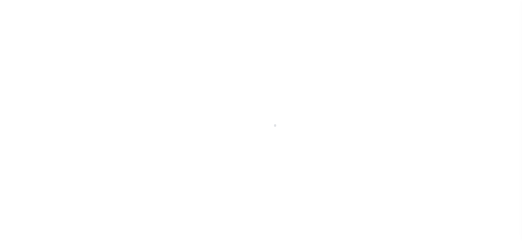
checkbox input "false"
type input "Tri Annual"
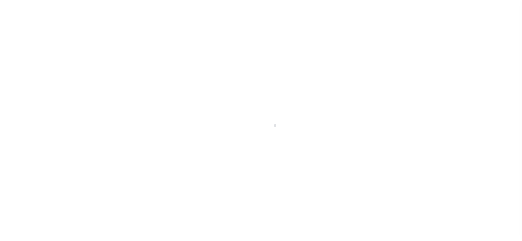
type input "02/16/2025"
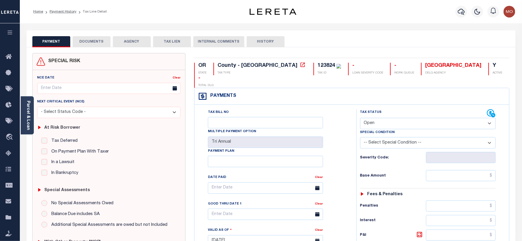
click at [395, 118] on select "- Select Status Code - Open Due/Unpaid Paid Incomplete No Tax Due Internal Refu…" at bounding box center [428, 123] width 136 height 11
select select "PYD"
click at [360, 118] on select "- Select Status Code - Open Due/Unpaid Paid Incomplete No Tax Due Internal Refu…" at bounding box center [428, 123] width 136 height 11
type input "[DATE]"
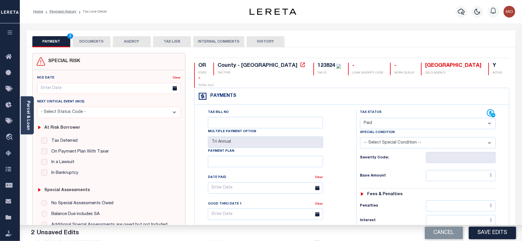
scroll to position [192, 0]
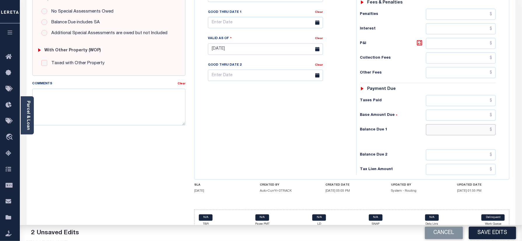
click at [438, 124] on input "text" at bounding box center [461, 129] width 70 height 11
type input "$0.00"
click at [126, 99] on textarea "Comments" at bounding box center [108, 107] width 153 height 37
paste textarea "Refer 2024 3/3 year for doc"
type textarea "Refer 2024 3/3 year for doc"
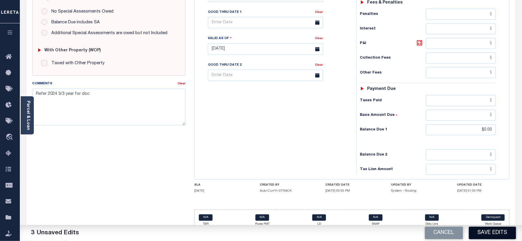
click at [487, 233] on button "Save Edits" at bounding box center [492, 233] width 47 height 13
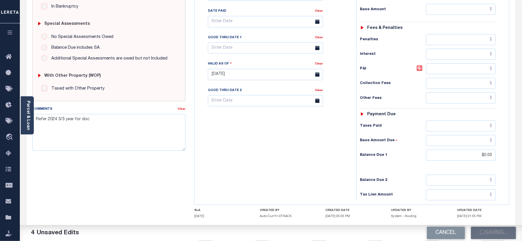
scroll to position [153, 0]
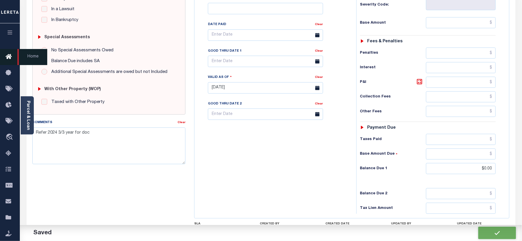
checkbox input "false"
type input "$0"
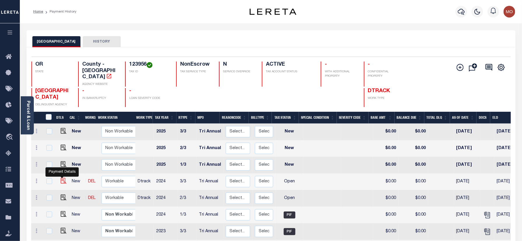
click at [61, 178] on img "" at bounding box center [64, 181] width 6 height 6
checkbox input "true"
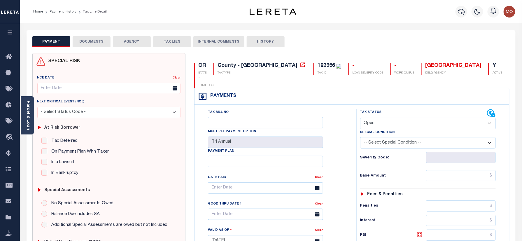
click at [317, 68] on div "123956" at bounding box center [325, 65] width 17 height 5
drag, startPoint x: 276, startPoint y: 68, endPoint x: 289, endPoint y: 106, distance: 40.0
click at [317, 68] on div "123956" at bounding box center [325, 65] width 17 height 5
copy div "123956"
click at [382, 118] on select "- Select Status Code - Open Due/Unpaid Paid Incomplete No Tax Due Internal Refu…" at bounding box center [428, 123] width 136 height 11
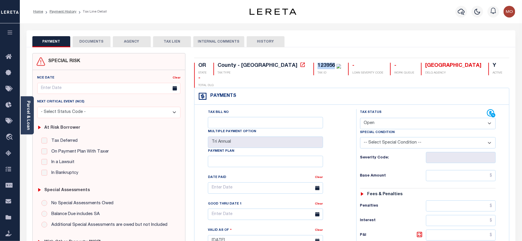
select select "PYD"
click at [360, 118] on select "- Select Status Code - Open Due/Unpaid Paid Incomplete No Tax Due Internal Refu…" at bounding box center [428, 123] width 136 height 11
type input "[DATE]"
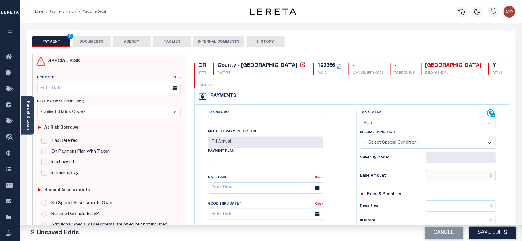
click at [442, 170] on input "text" at bounding box center [461, 175] width 70 height 11
paste input "9,333.59"
type input "$9,333.59"
click at [390, 173] on h6 "Base Amount" at bounding box center [393, 175] width 66 height 5
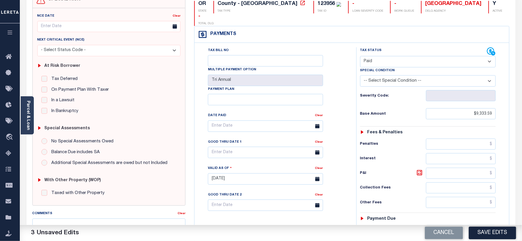
scroll to position [117, 0]
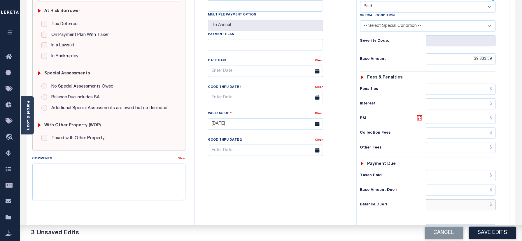
drag, startPoint x: 444, startPoint y: 196, endPoint x: 424, endPoint y: 196, distance: 20.4
click at [444, 199] on input "text" at bounding box center [461, 204] width 70 height 11
type input "$0.00"
click at [243, 182] on div "Tax Bill No Multiple Payment Option Tri Annual Payment Plan Clear" at bounding box center [274, 120] width 156 height 257
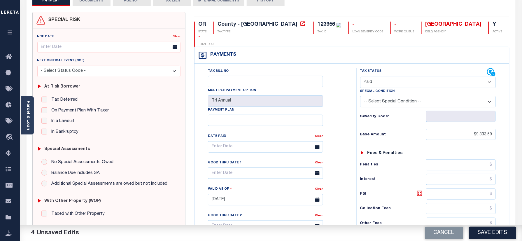
scroll to position [0, 0]
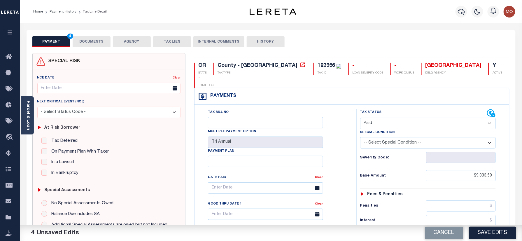
click at [317, 65] on div "123956" at bounding box center [325, 65] width 17 height 5
copy div "123956"
click at [85, 41] on button "DOCUMENTS" at bounding box center [92, 41] width 38 height 11
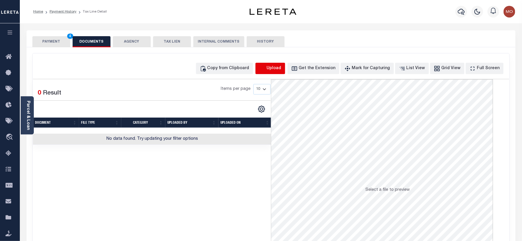
click at [266, 65] on icon "button" at bounding box center [262, 68] width 6 height 6
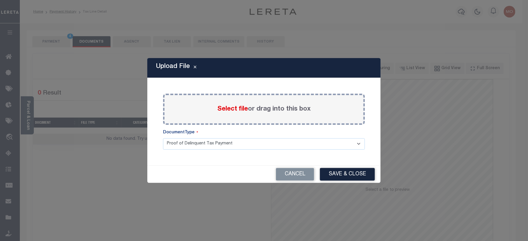
click at [227, 108] on span "Select file" at bounding box center [232, 109] width 31 height 6
click at [0, 0] on input "Select file or drag into this box" at bounding box center [0, 0] width 0 height 0
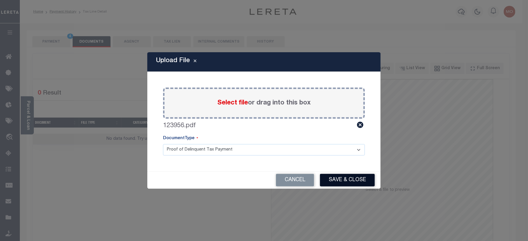
click at [342, 180] on button "Save & Close" at bounding box center [347, 180] width 55 height 13
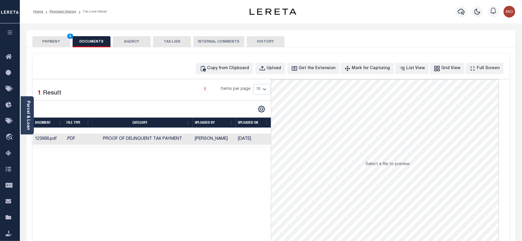
click at [48, 43] on button "PAYMENT 4" at bounding box center [51, 41] width 38 height 11
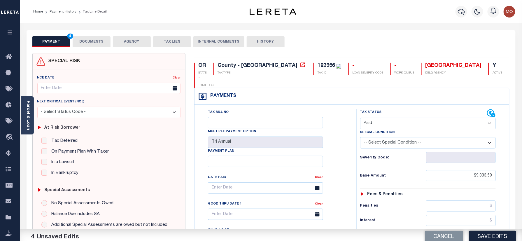
scroll to position [155, 0]
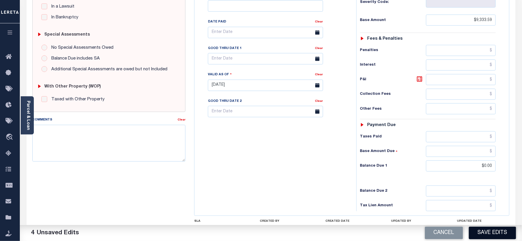
click at [484, 238] on button "Save Edits" at bounding box center [492, 233] width 47 height 13
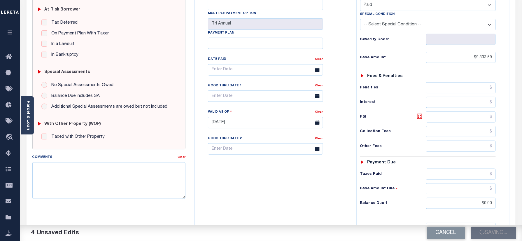
scroll to position [78, 0]
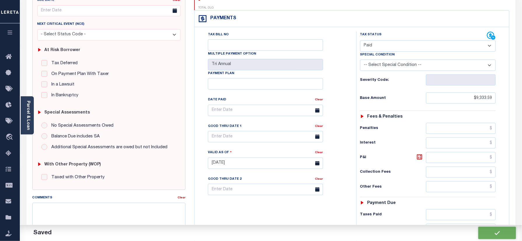
checkbox input "false"
type input "$9,333.59"
type input "$0"
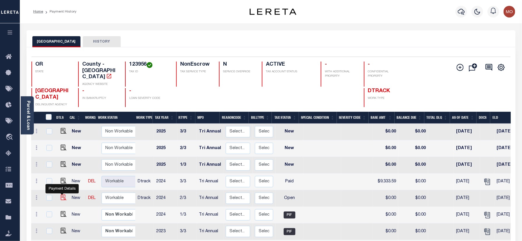
click at [61, 194] on img "" at bounding box center [64, 197] width 6 height 6
checkbox input "true"
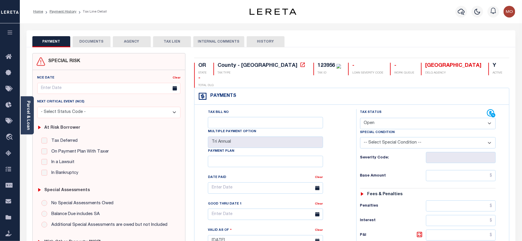
click at [380, 118] on select "- Select Status Code - Open Due/Unpaid Paid Incomplete No Tax Due Internal Refu…" at bounding box center [428, 123] width 136 height 11
select select "PYD"
click at [360, 118] on select "- Select Status Code - Open Due/Unpaid Paid Incomplete No Tax Due Internal Refu…" at bounding box center [428, 123] width 136 height 11
type input "[DATE]"
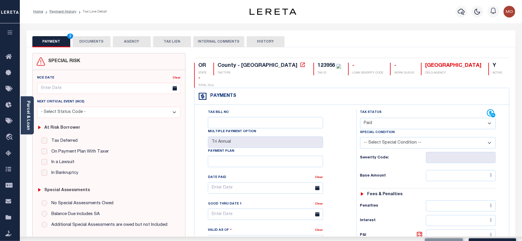
click at [363, 155] on h6 "Severity Code:" at bounding box center [393, 157] width 66 height 5
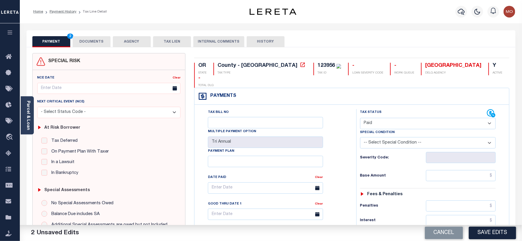
scroll to position [155, 0]
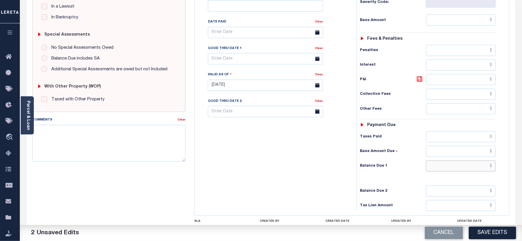
click at [442, 160] on input "text" at bounding box center [461, 165] width 70 height 11
type input "$0.00"
click at [141, 146] on textarea "Comments" at bounding box center [108, 143] width 153 height 37
paste textarea "Refer 2024 3/3 year for doc"
type textarea "Refer 2024 3/3 year for doc"
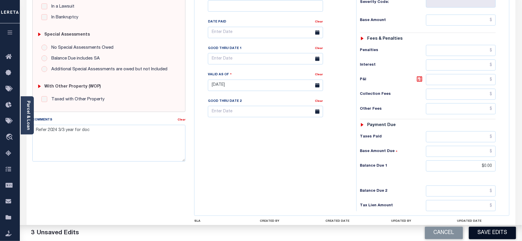
click at [484, 234] on button "Save Edits" at bounding box center [492, 233] width 47 height 13
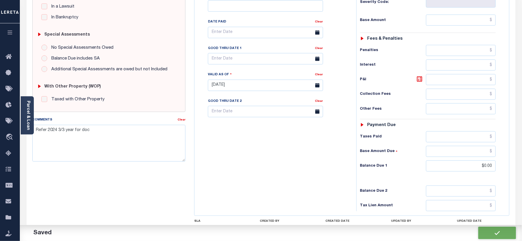
checkbox input "false"
type input "$0"
